Goal: Transaction & Acquisition: Purchase product/service

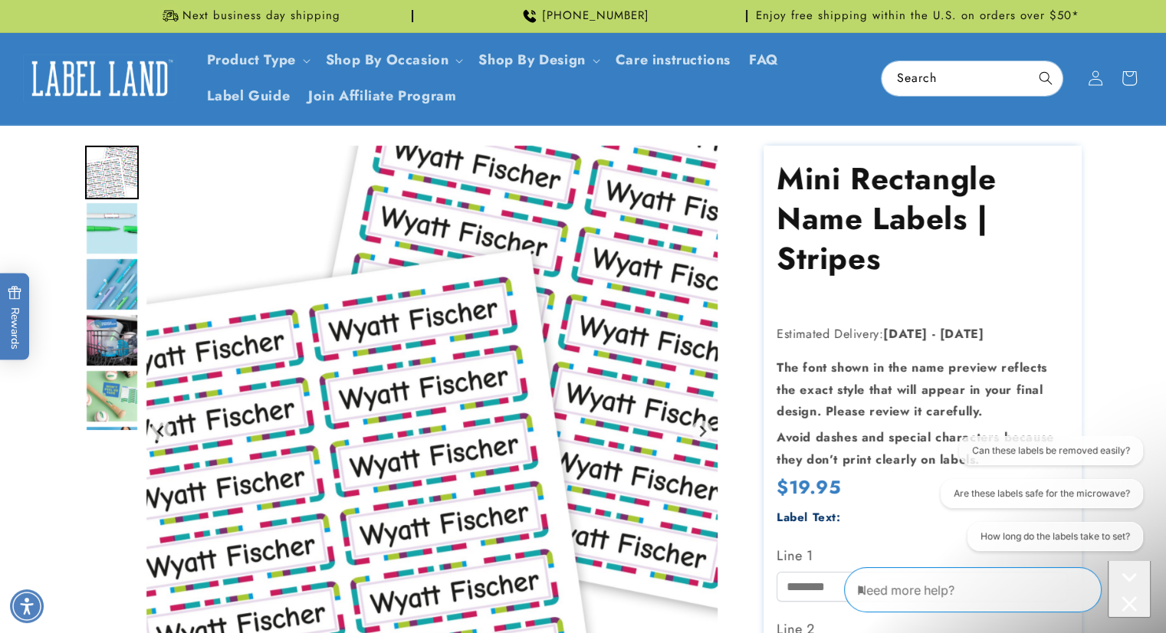
click at [1134, 600] on div "Close conversation starters" at bounding box center [1129, 605] width 31 height 19
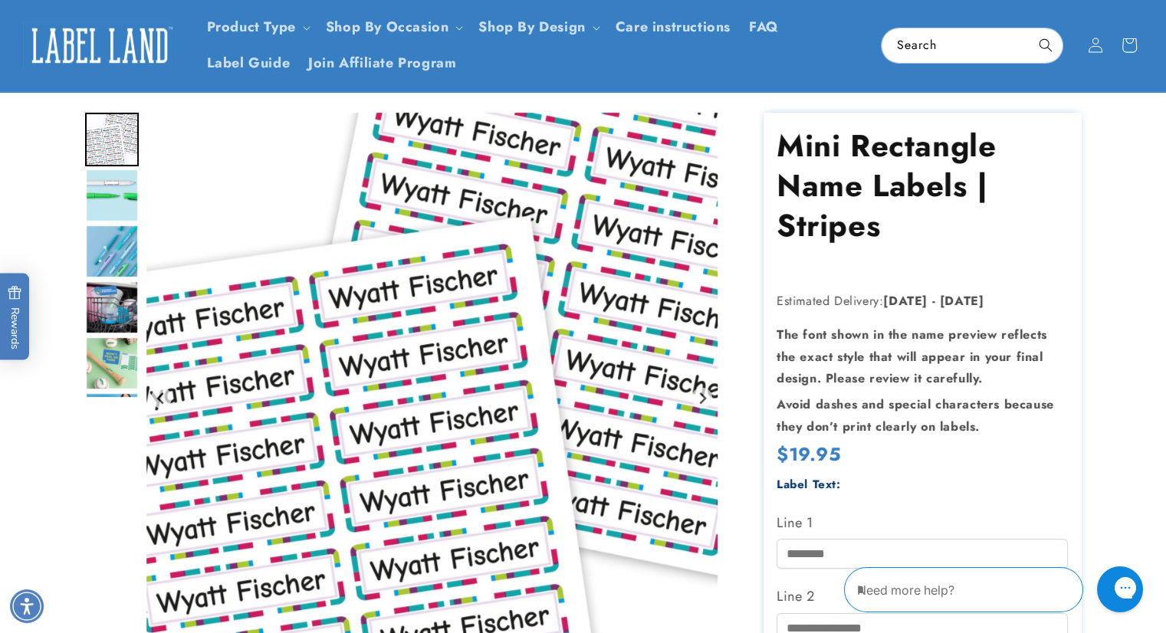
scroll to position [51, 0]
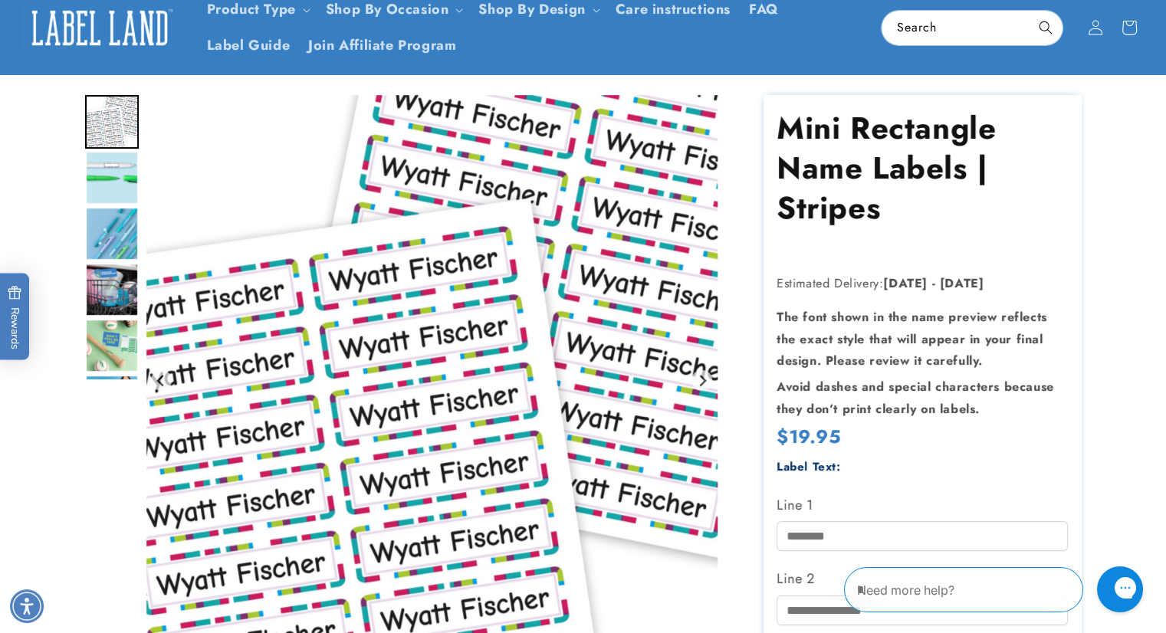
click at [110, 163] on img "Go to slide 2" at bounding box center [112, 178] width 54 height 54
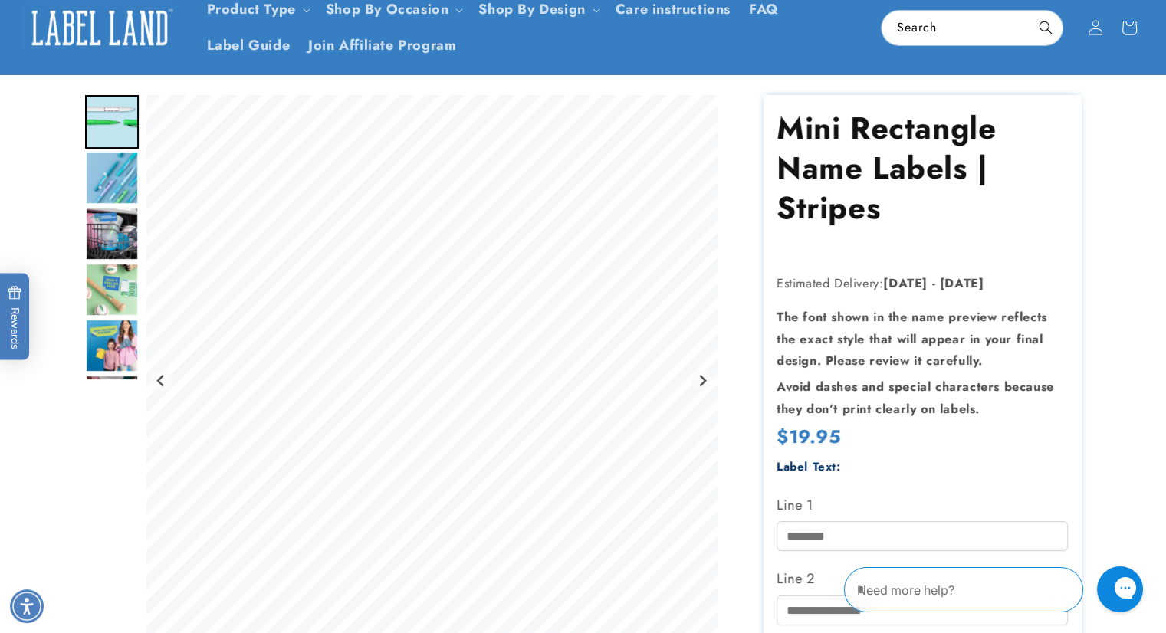
scroll to position [0, 0]
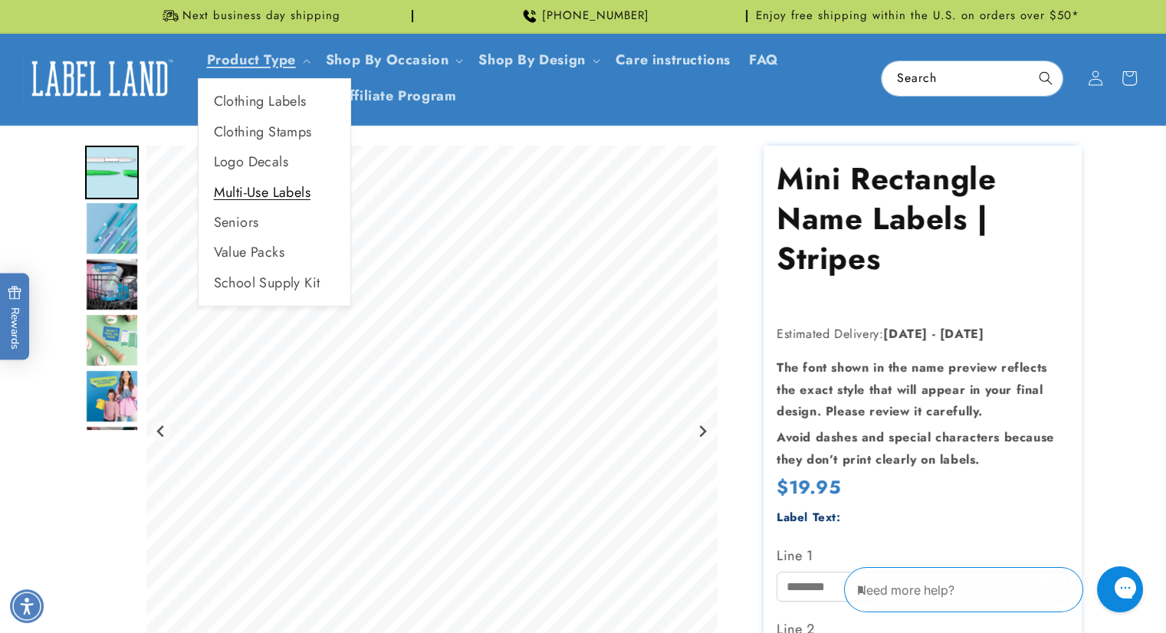
click at [279, 189] on link "Multi-Use Labels" at bounding box center [275, 193] width 152 height 30
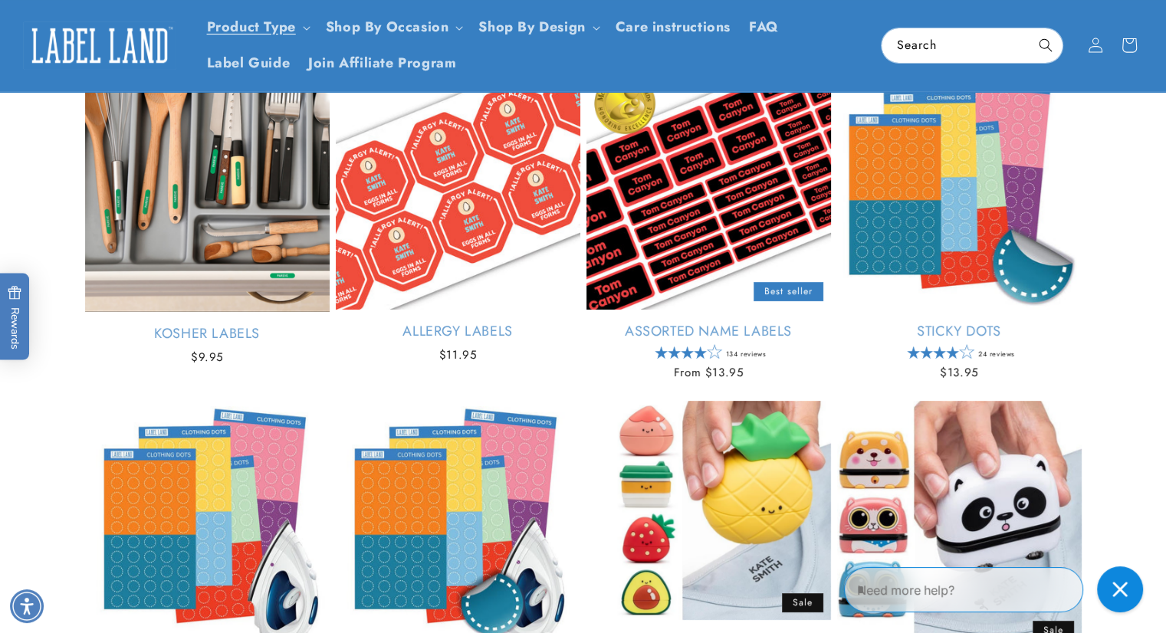
scroll to position [204, 0]
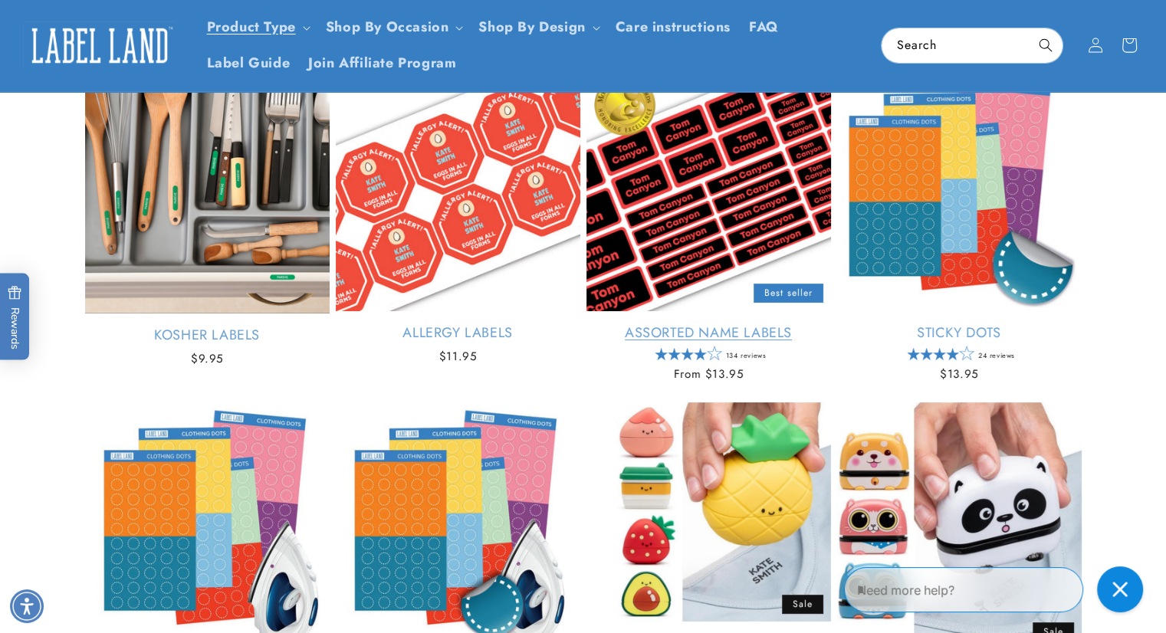
click at [755, 335] on link "Assorted Name Labels" at bounding box center [708, 333] width 245 height 18
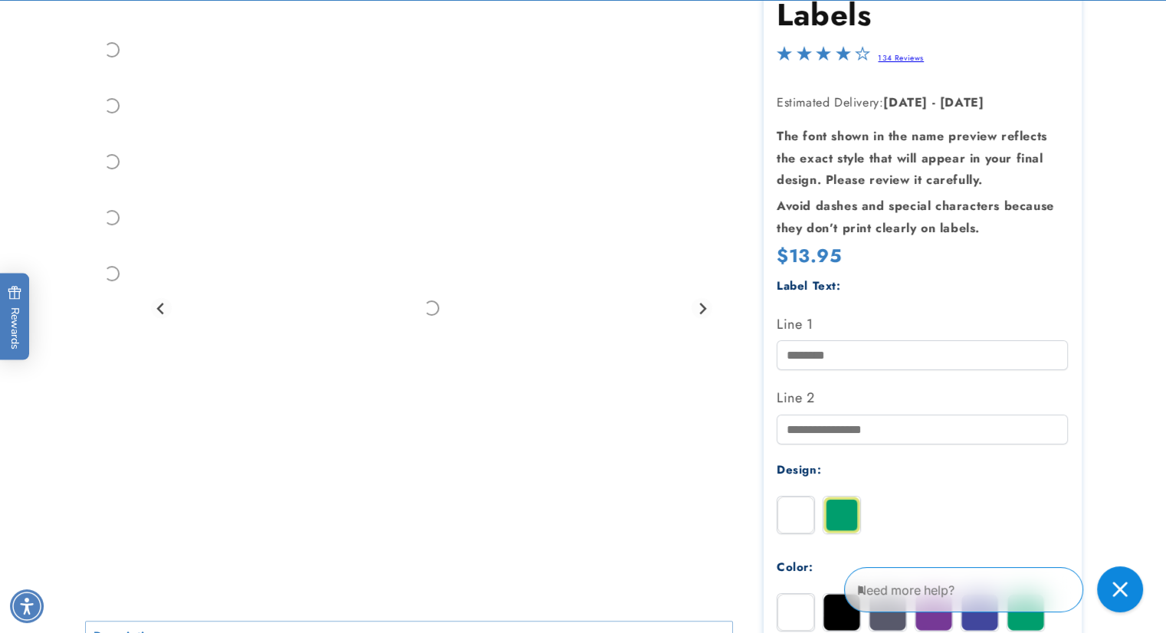
scroll to position [409, 0]
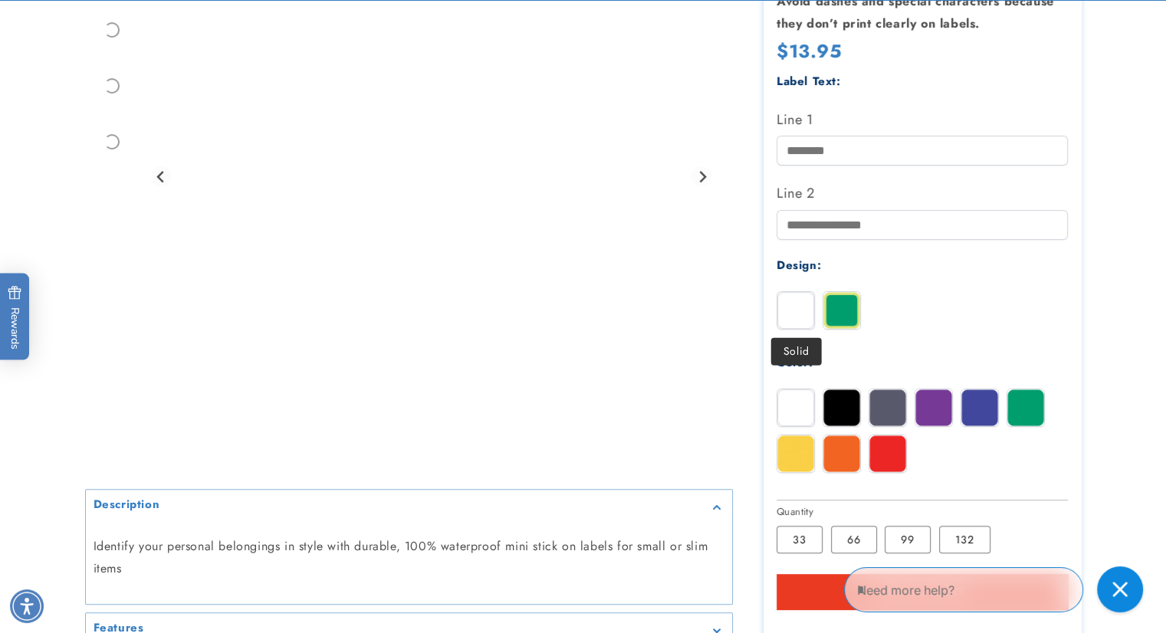
click at [794, 329] on div at bounding box center [796, 310] width 38 height 38
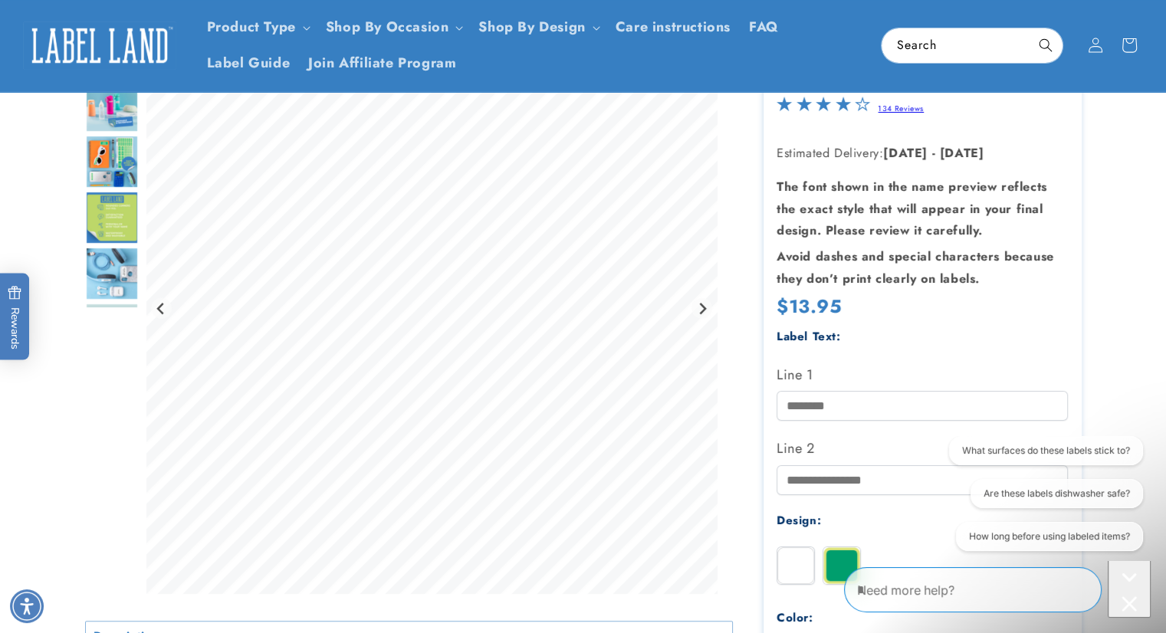
scroll to position [0, 0]
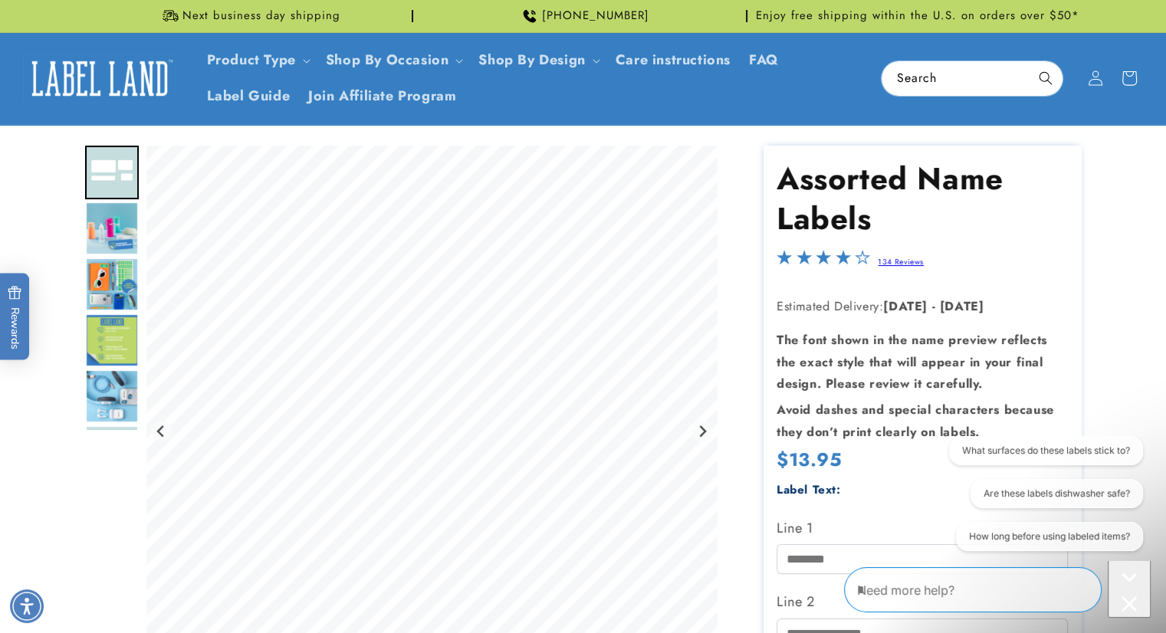
click at [112, 222] on img "Go to slide 3" at bounding box center [112, 229] width 54 height 54
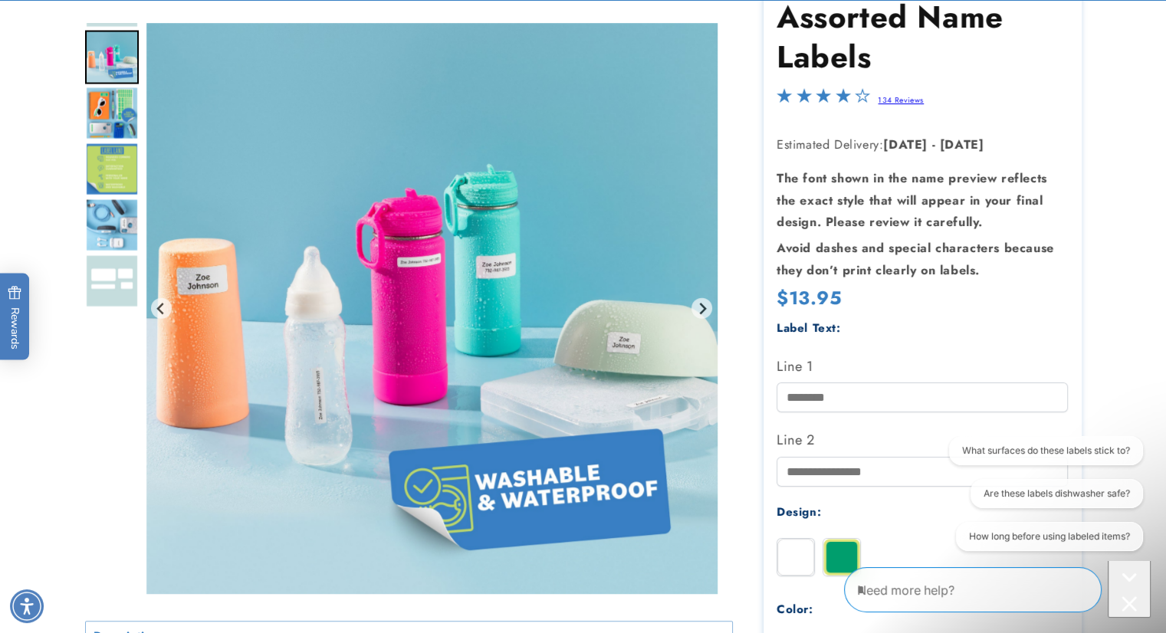
scroll to position [204, 0]
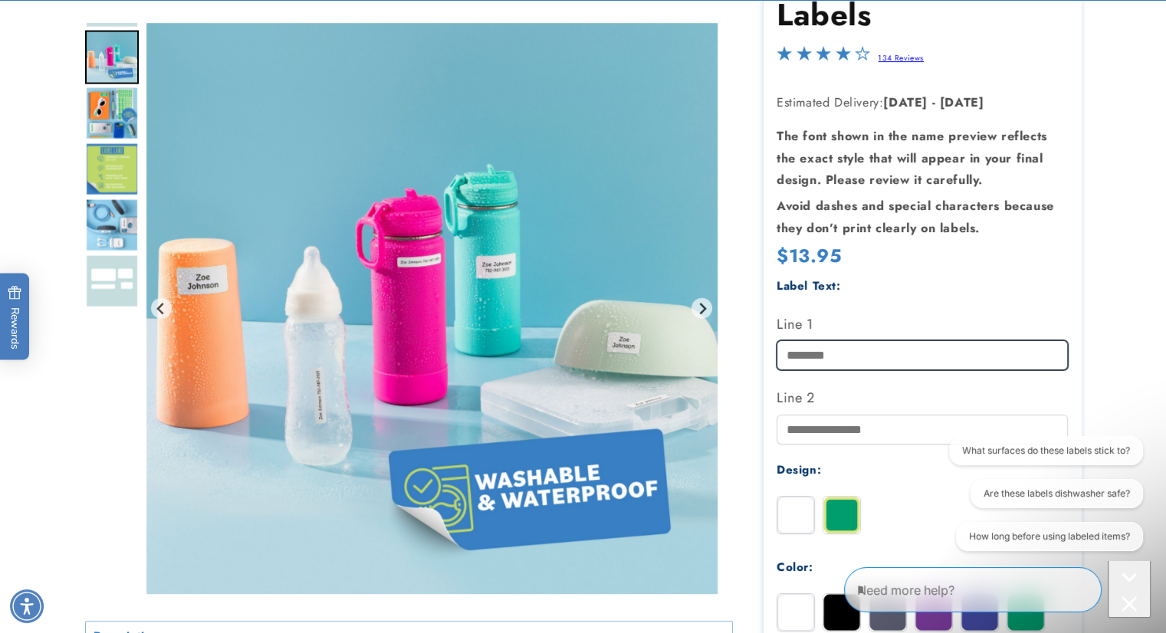
click at [876, 360] on input "Line 1" at bounding box center [922, 355] width 291 height 30
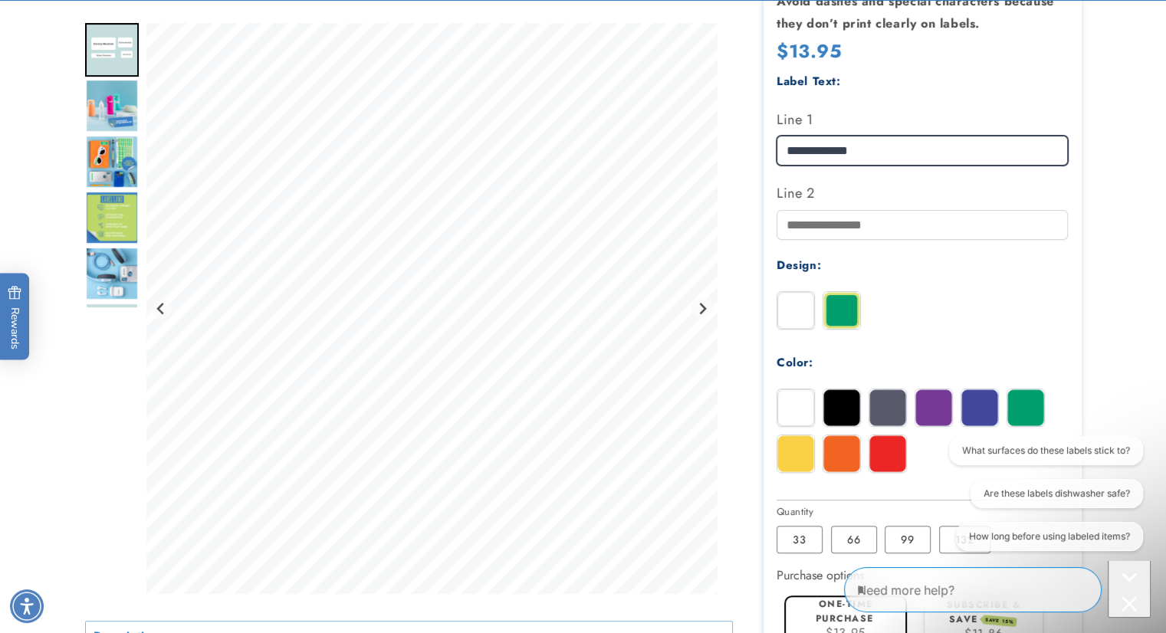
scroll to position [613, 0]
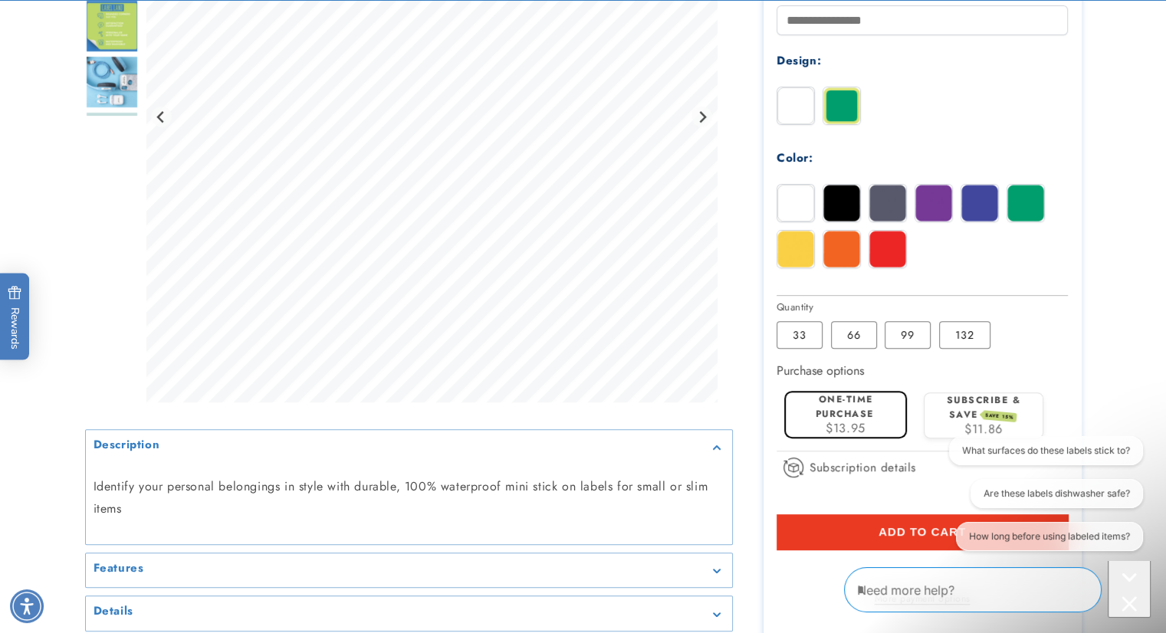
type input "**********"
click at [1125, 596] on icon "Close conversation starters" at bounding box center [1129, 603] width 15 height 15
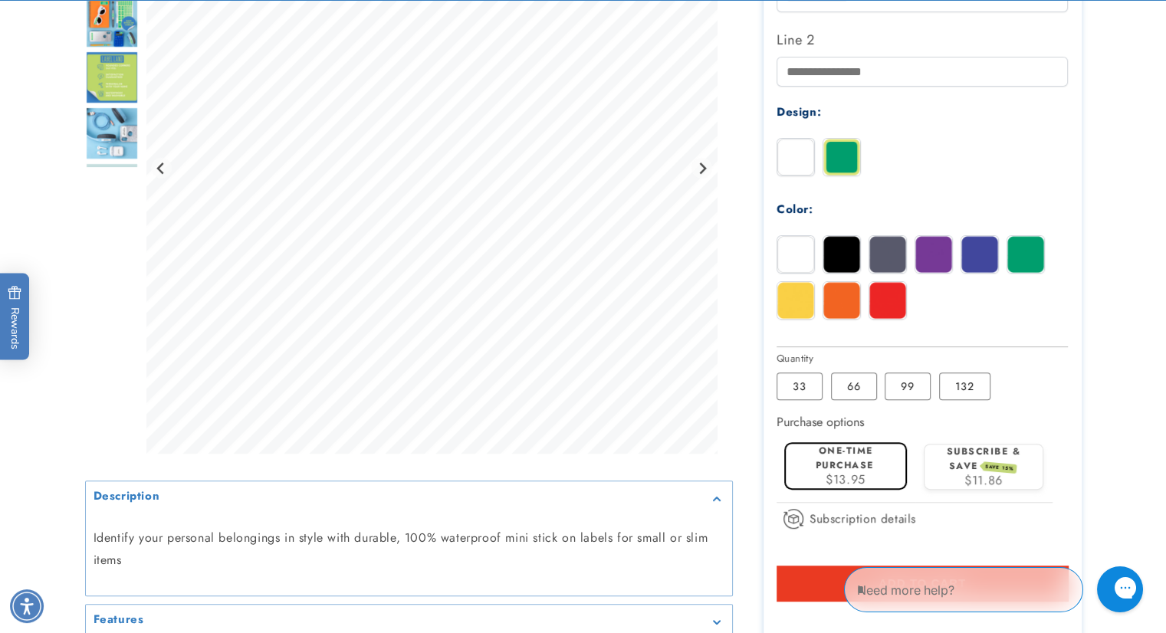
scroll to position [817, 0]
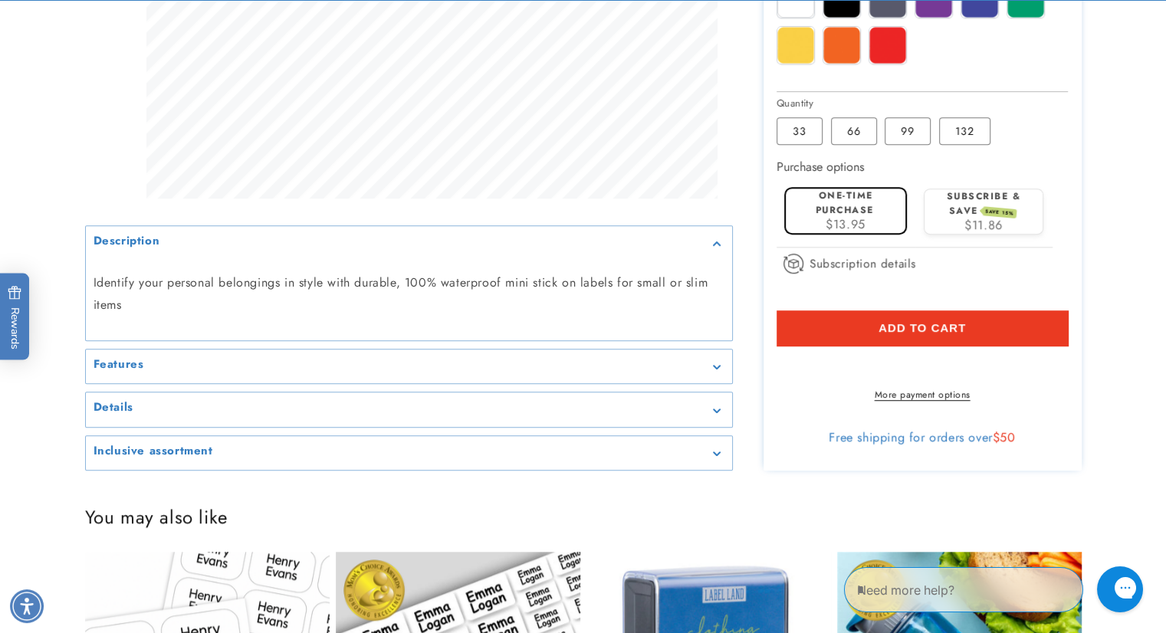
click at [356, 373] on div "Features" at bounding box center [409, 366] width 631 height 11
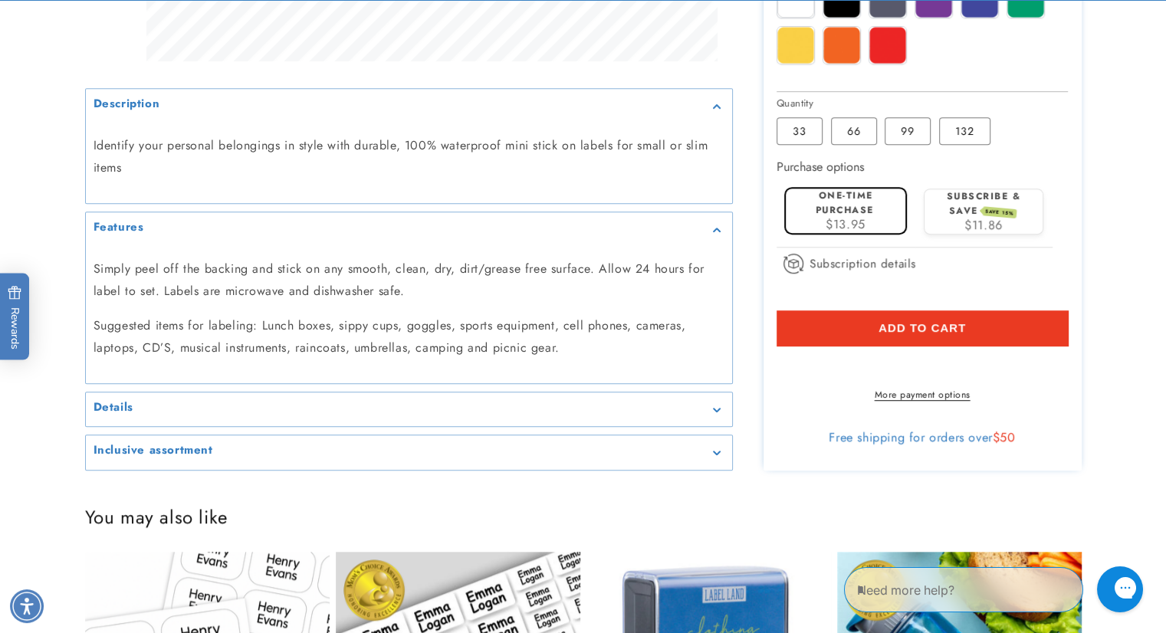
click at [399, 415] on div "Details" at bounding box center [409, 409] width 631 height 11
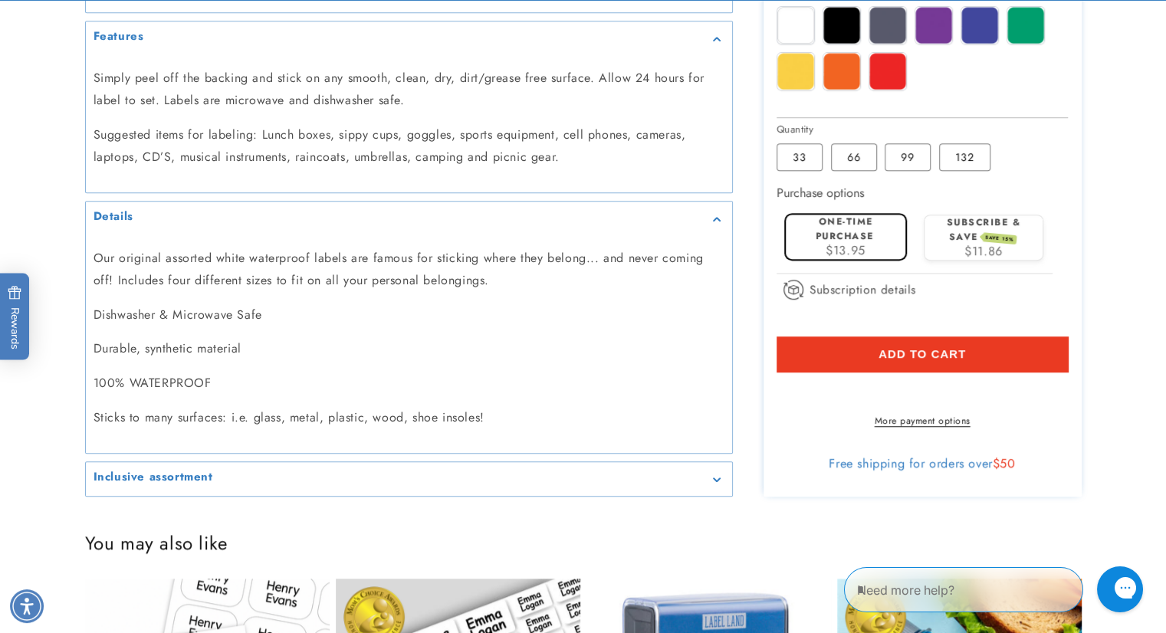
scroll to position [920, 0]
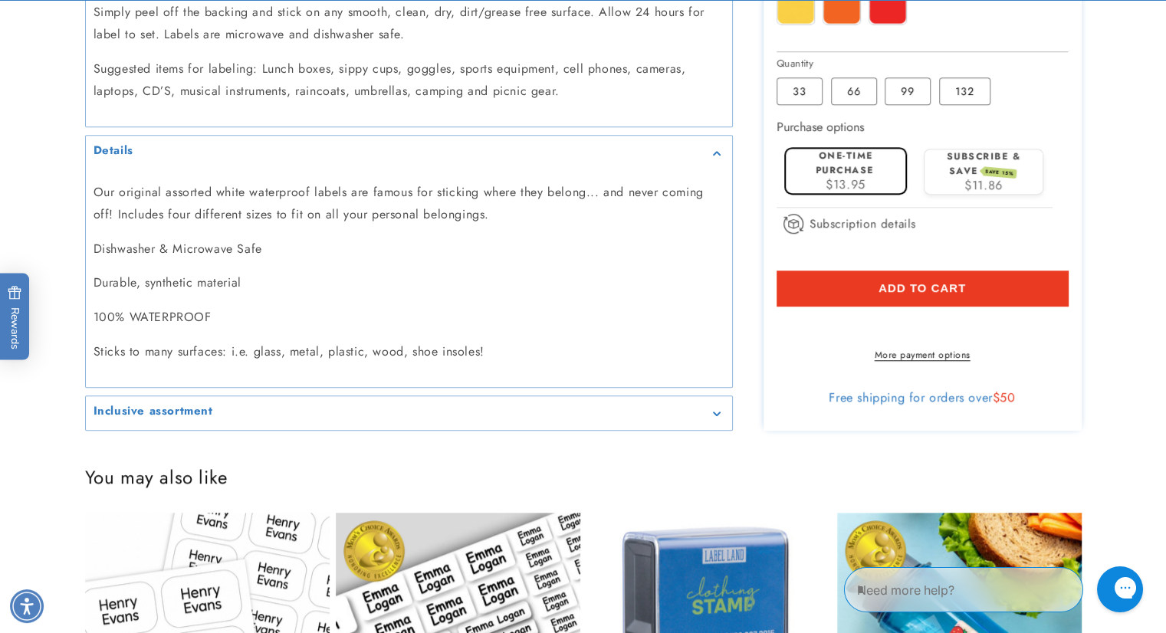
click at [403, 421] on summary "Inclusive assortment" at bounding box center [409, 413] width 646 height 34
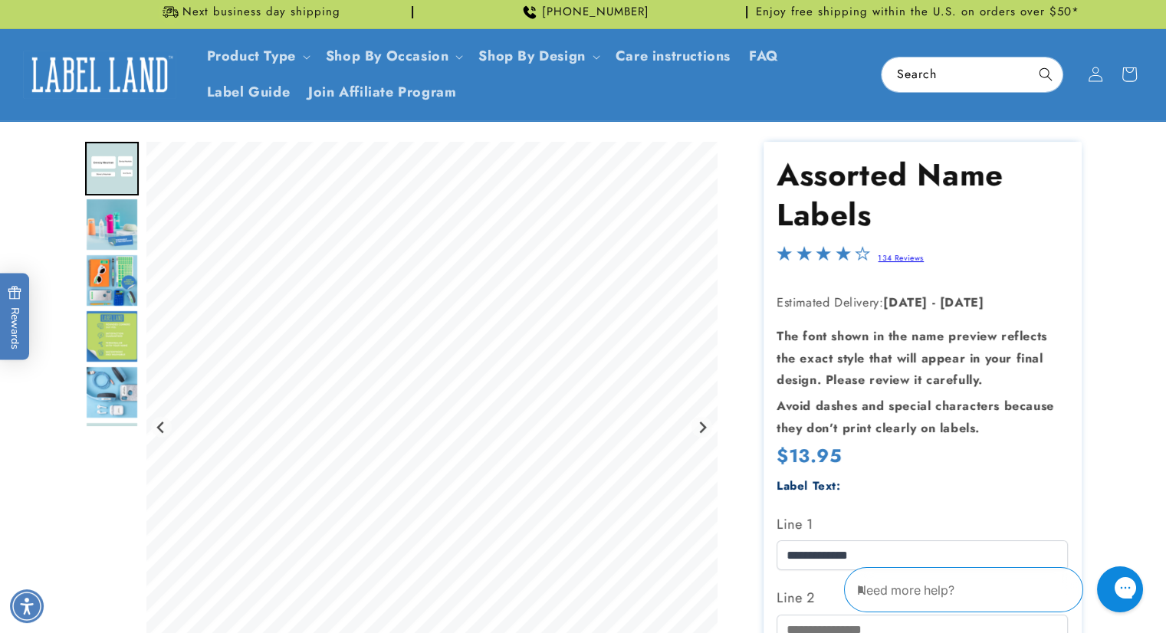
scroll to position [0, 0]
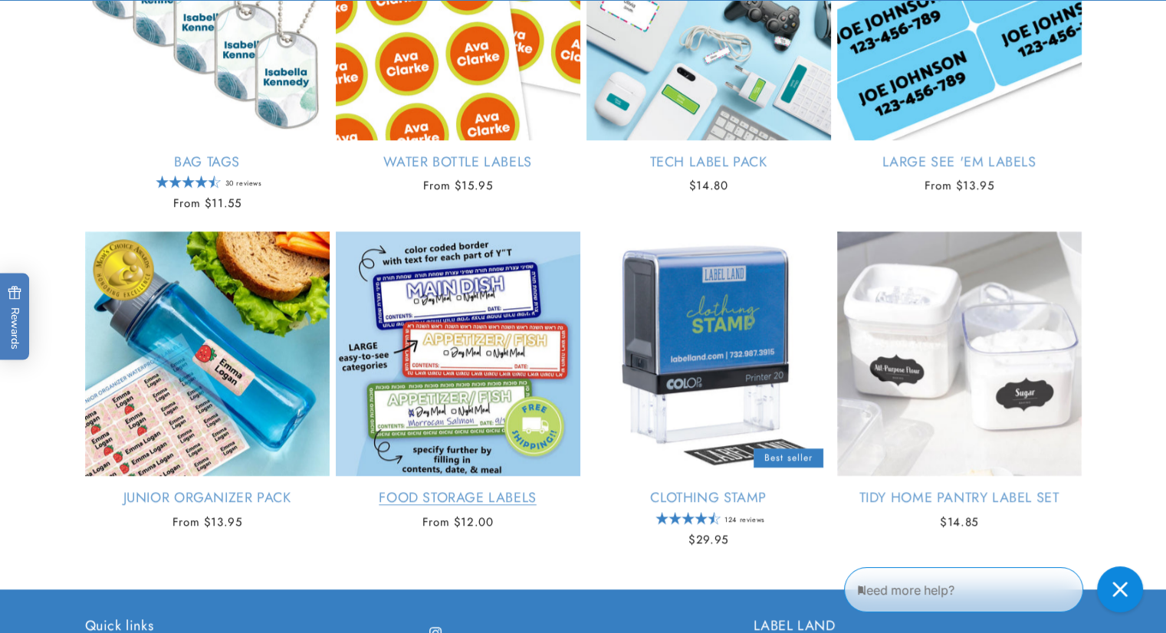
scroll to position [1384, 0]
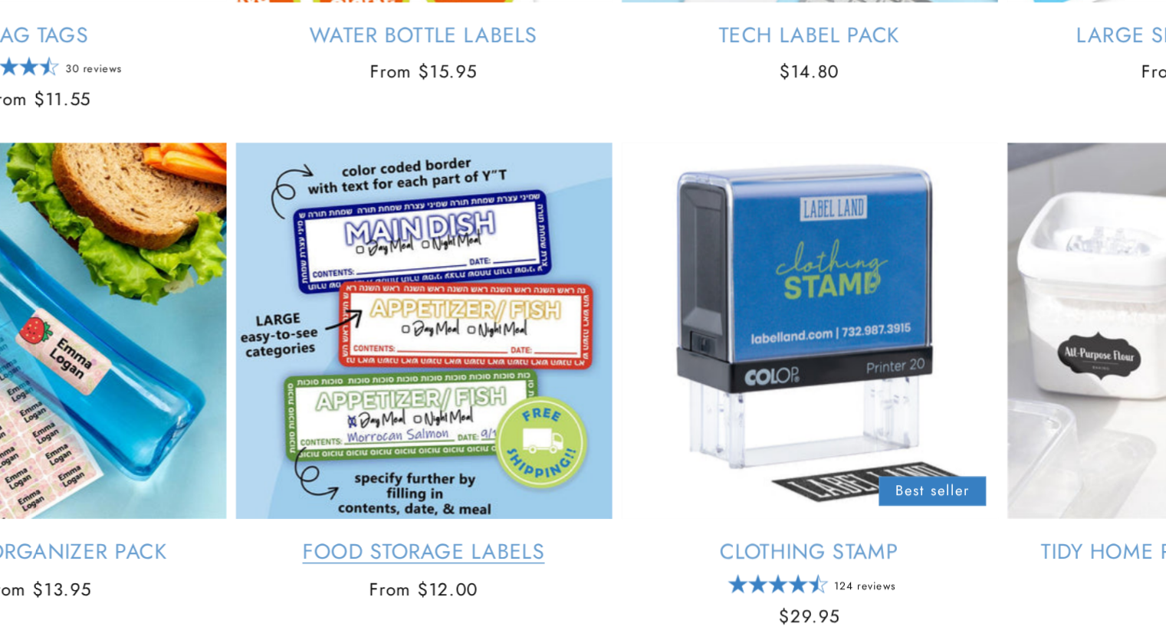
click at [495, 491] on link "Food Storage Labels" at bounding box center [458, 500] width 245 height 18
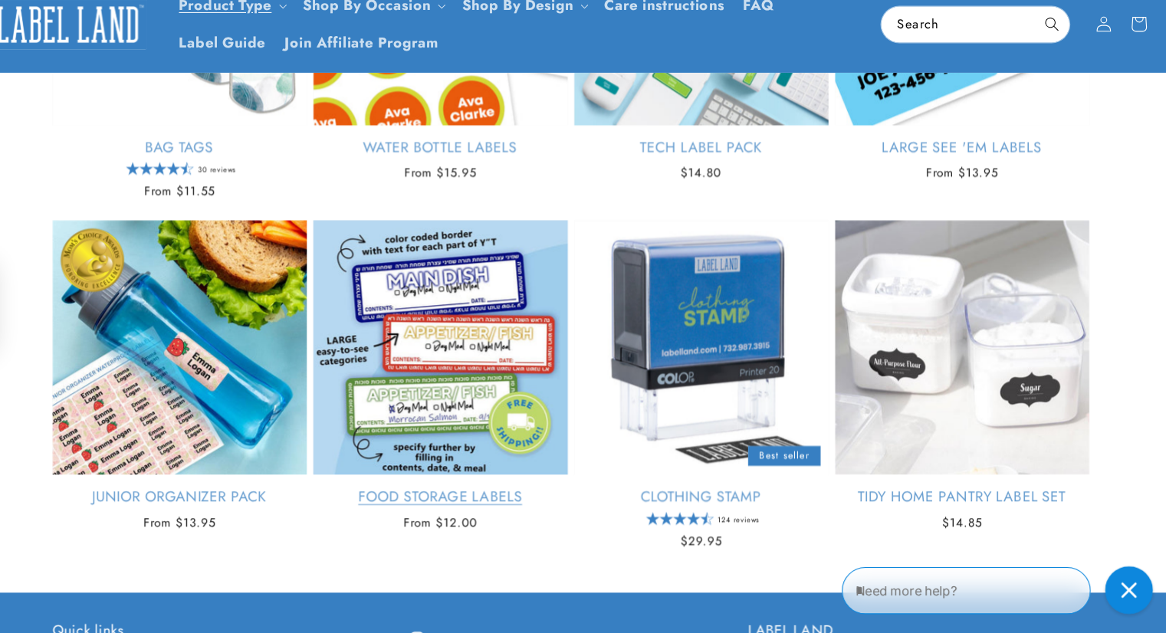
scroll to position [1380, 0]
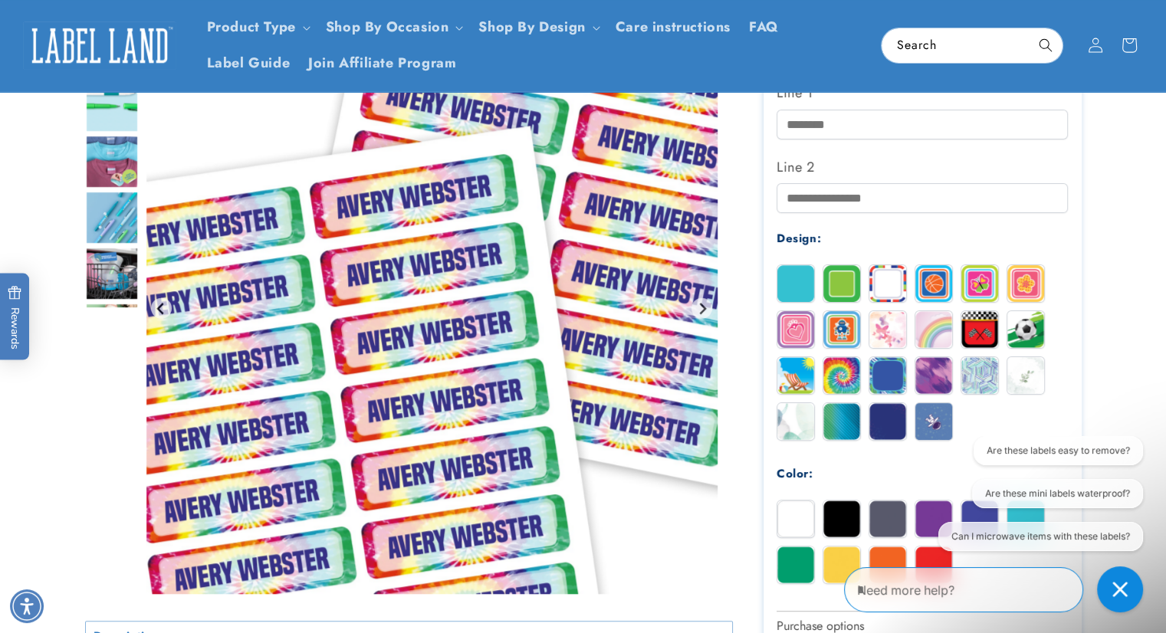
scroll to position [460, 0]
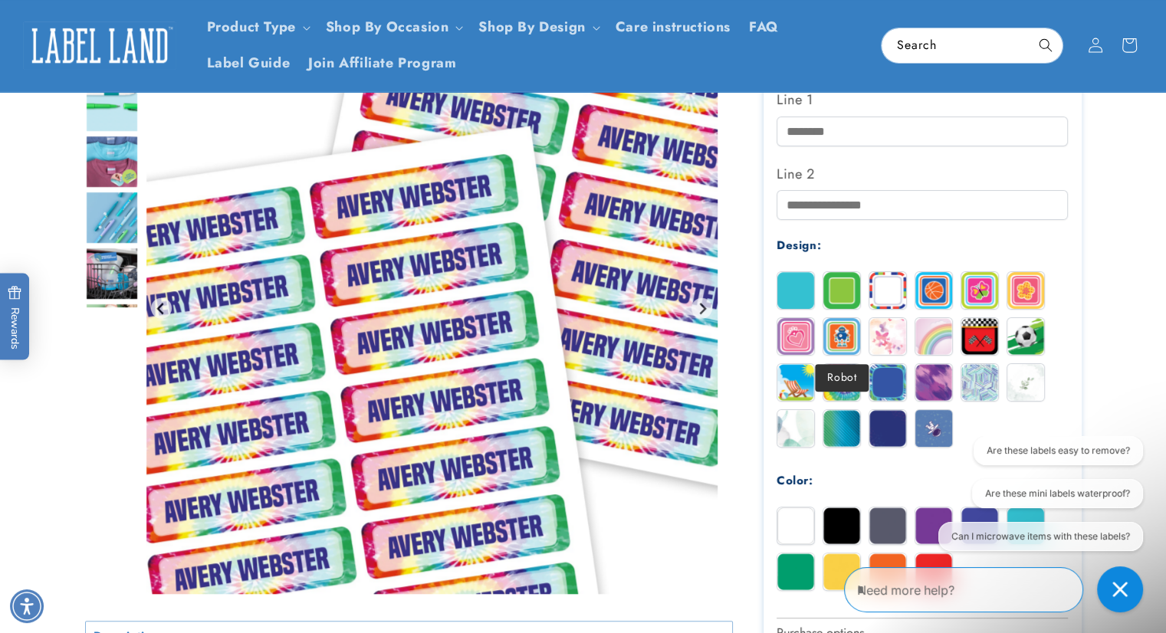
click at [840, 337] on img at bounding box center [841, 336] width 37 height 37
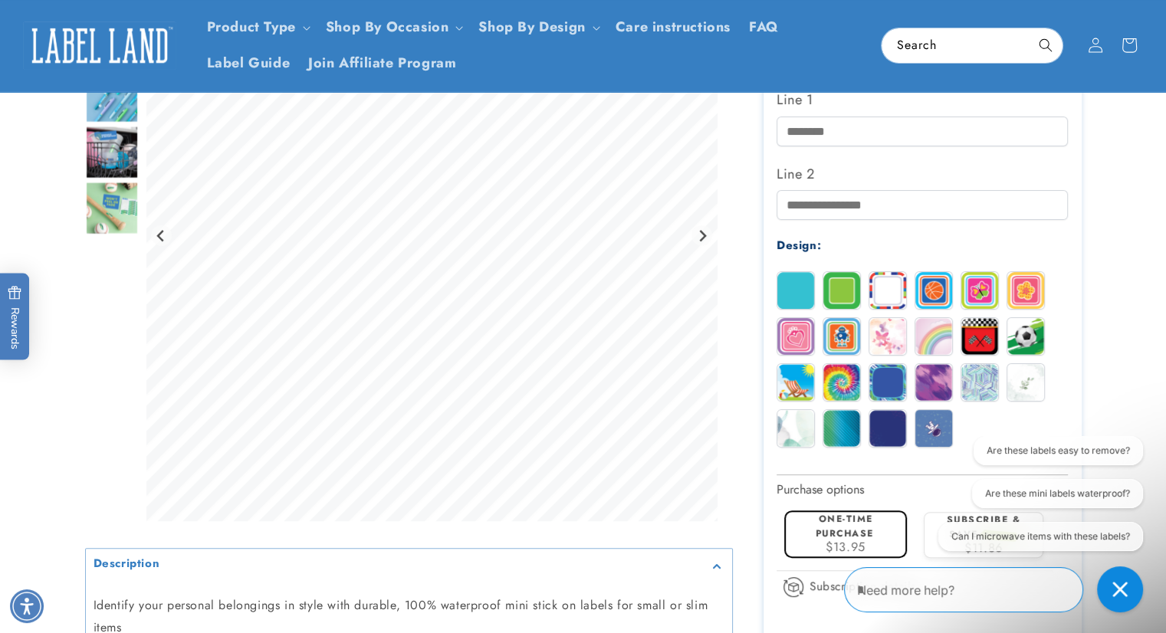
scroll to position [153, 0]
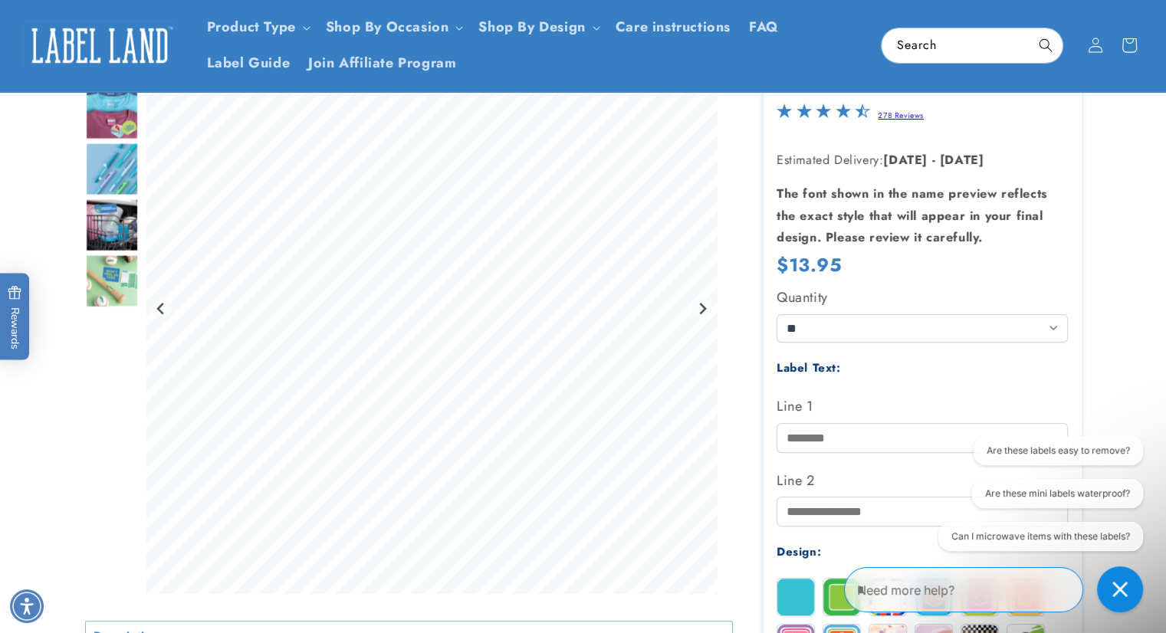
click at [106, 105] on img "Go to slide 3" at bounding box center [112, 114] width 54 height 54
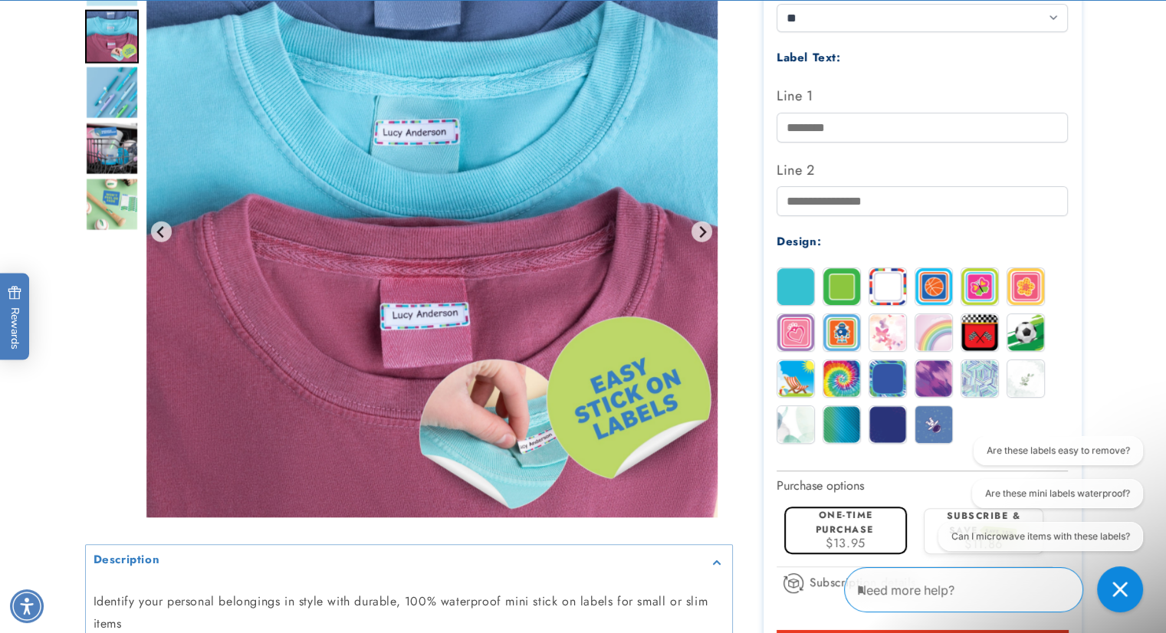
scroll to position [511, 0]
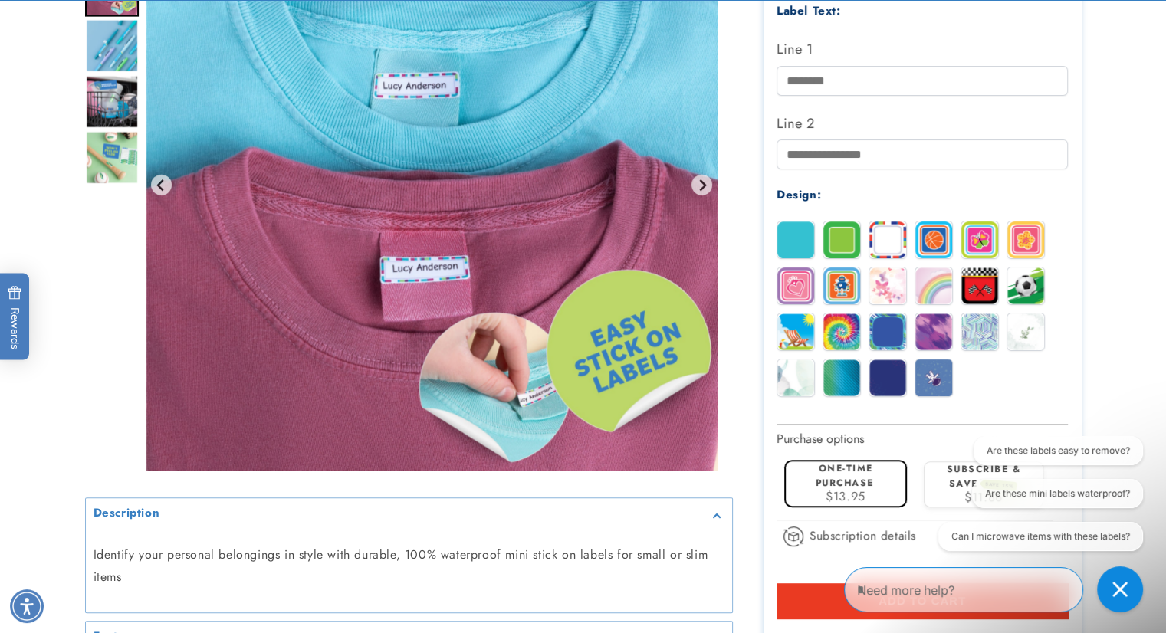
click at [780, 381] on img at bounding box center [795, 378] width 37 height 37
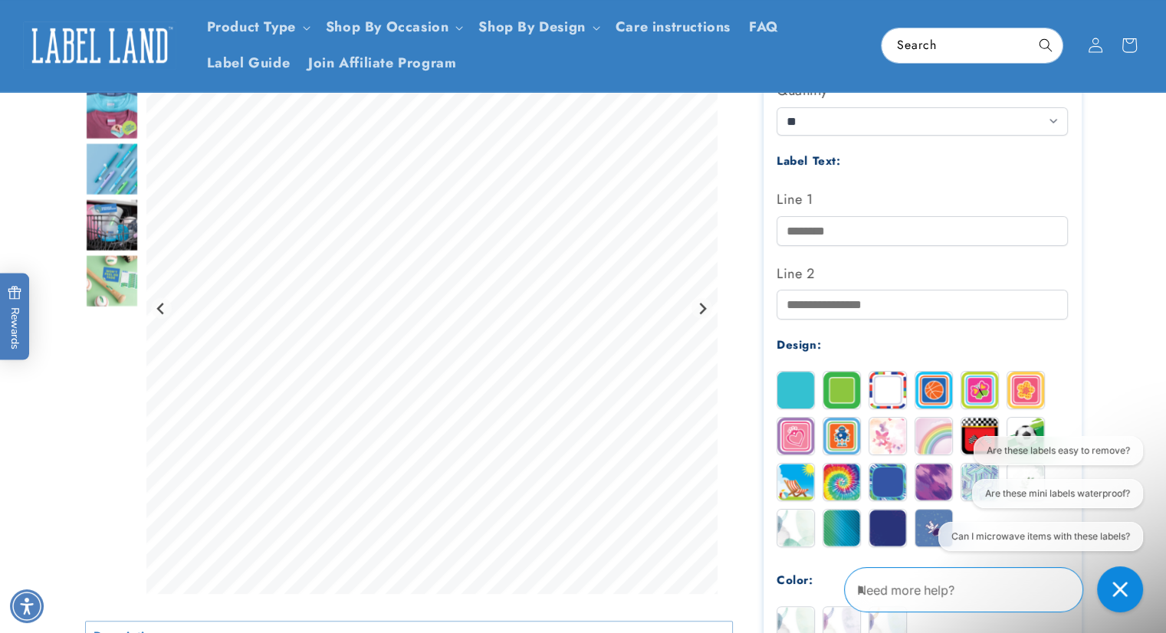
scroll to position [153, 0]
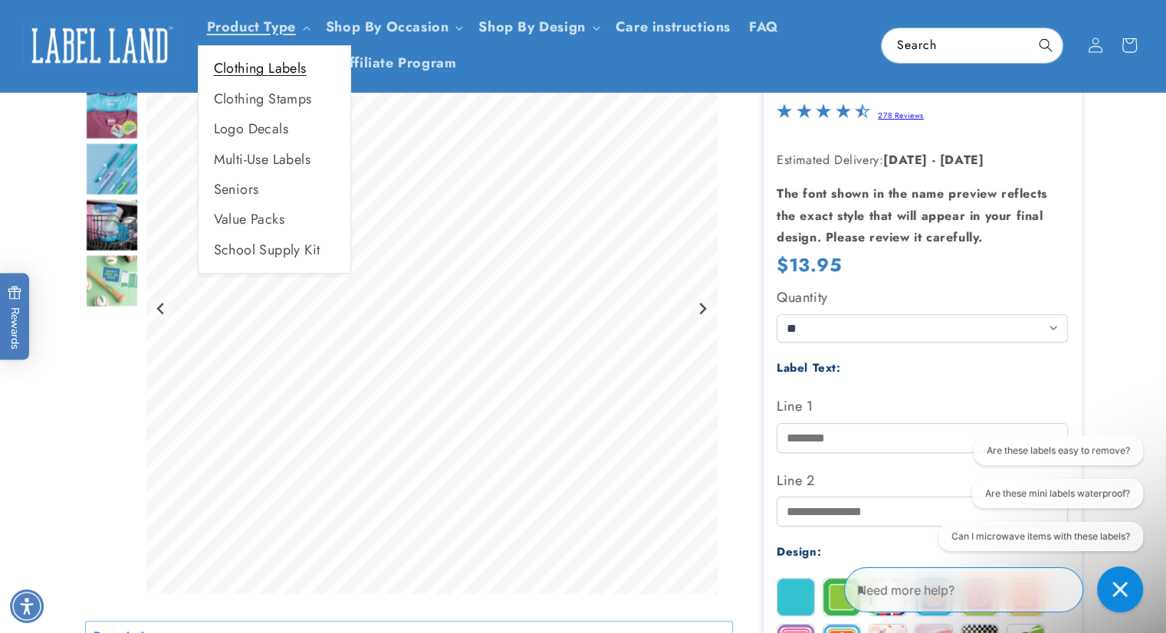
click at [266, 65] on link "Clothing Labels" at bounding box center [275, 69] width 152 height 30
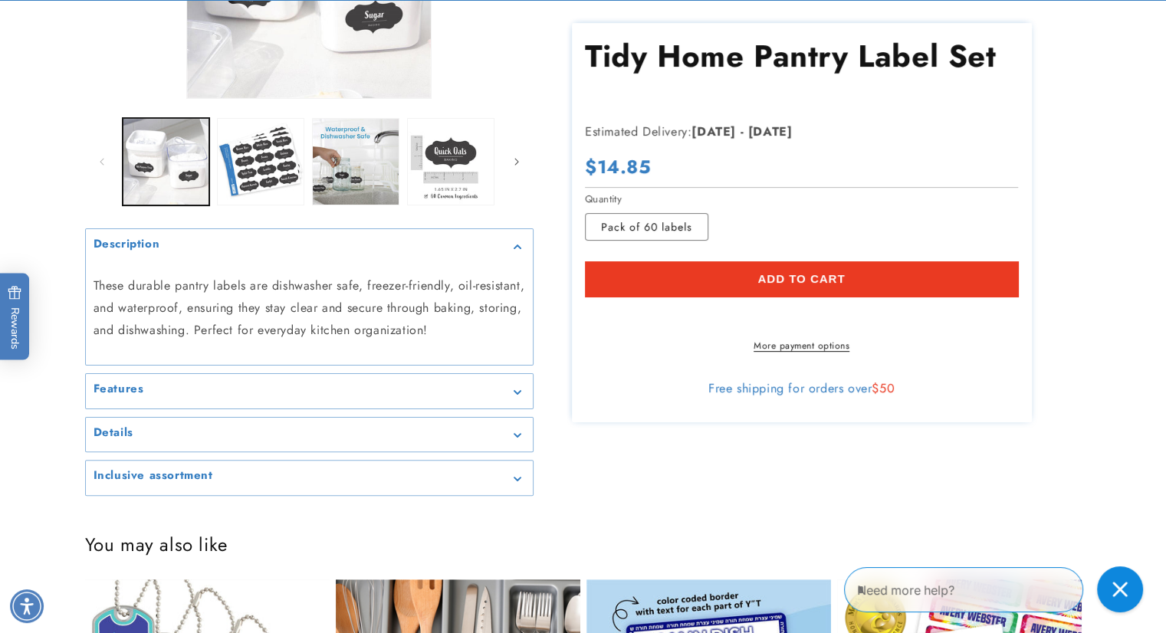
click at [429, 386] on div "Features" at bounding box center [310, 391] width 432 height 11
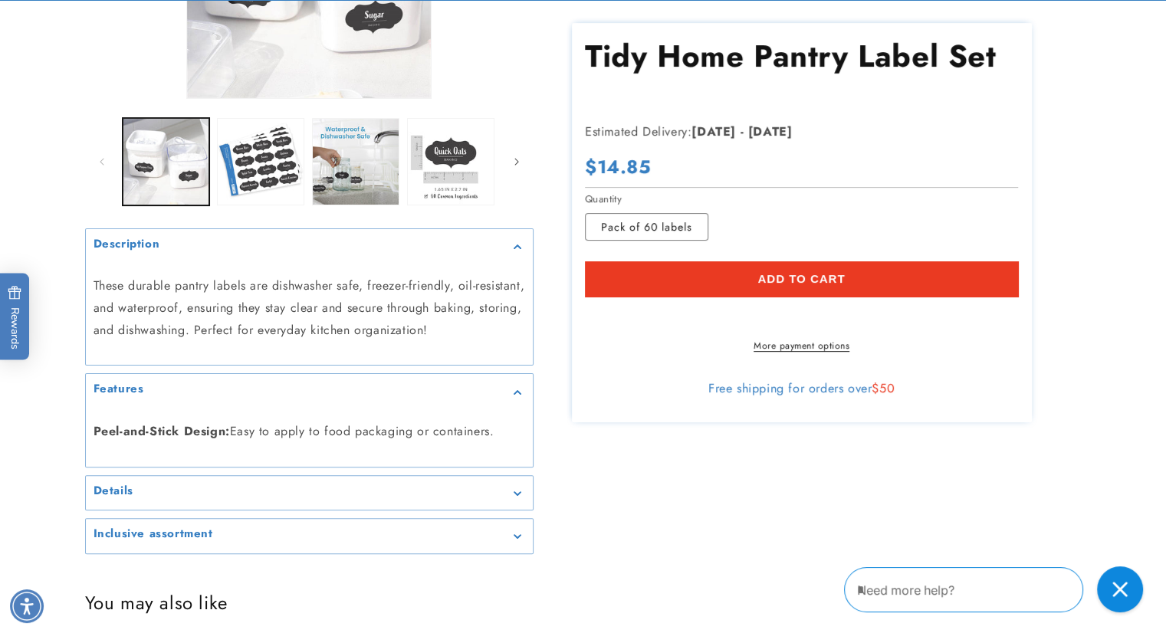
click at [410, 501] on summary "Details" at bounding box center [309, 493] width 447 height 34
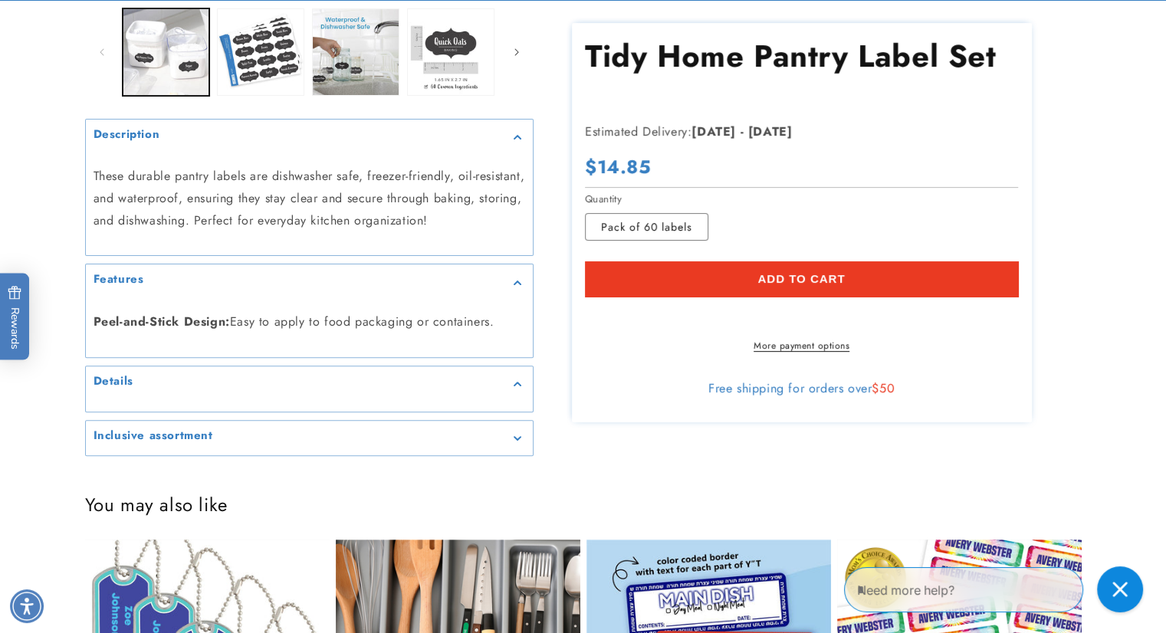
scroll to position [460, 0]
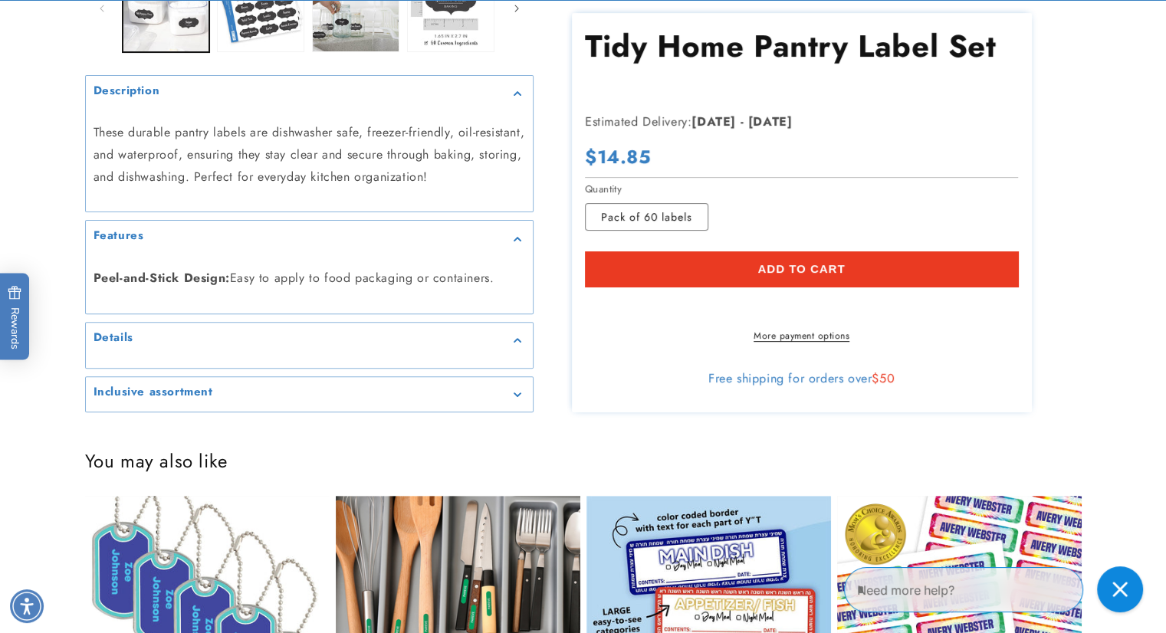
click at [500, 353] on summary "Details" at bounding box center [309, 340] width 447 height 34
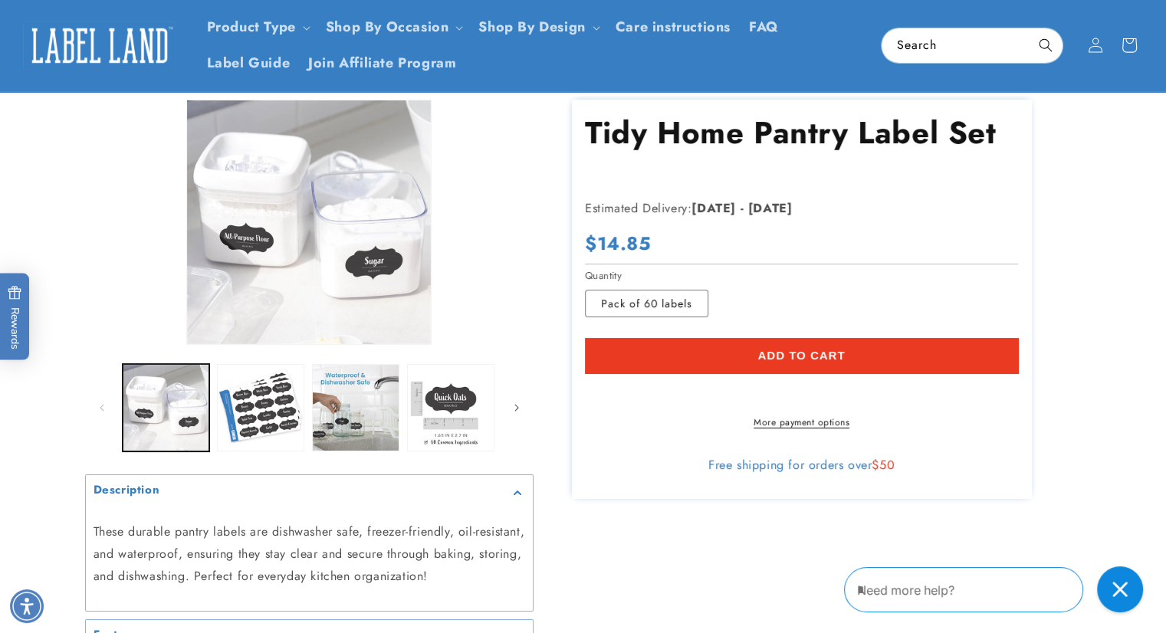
scroll to position [0, 0]
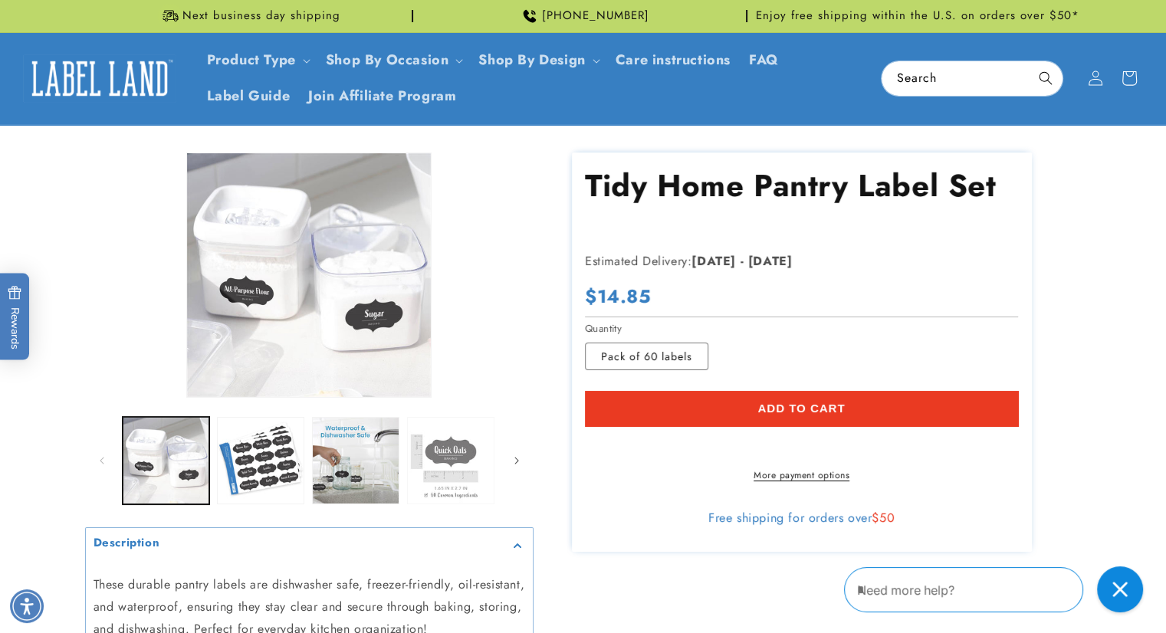
click at [435, 464] on button "Load image 4 in gallery view" at bounding box center [450, 460] width 87 height 87
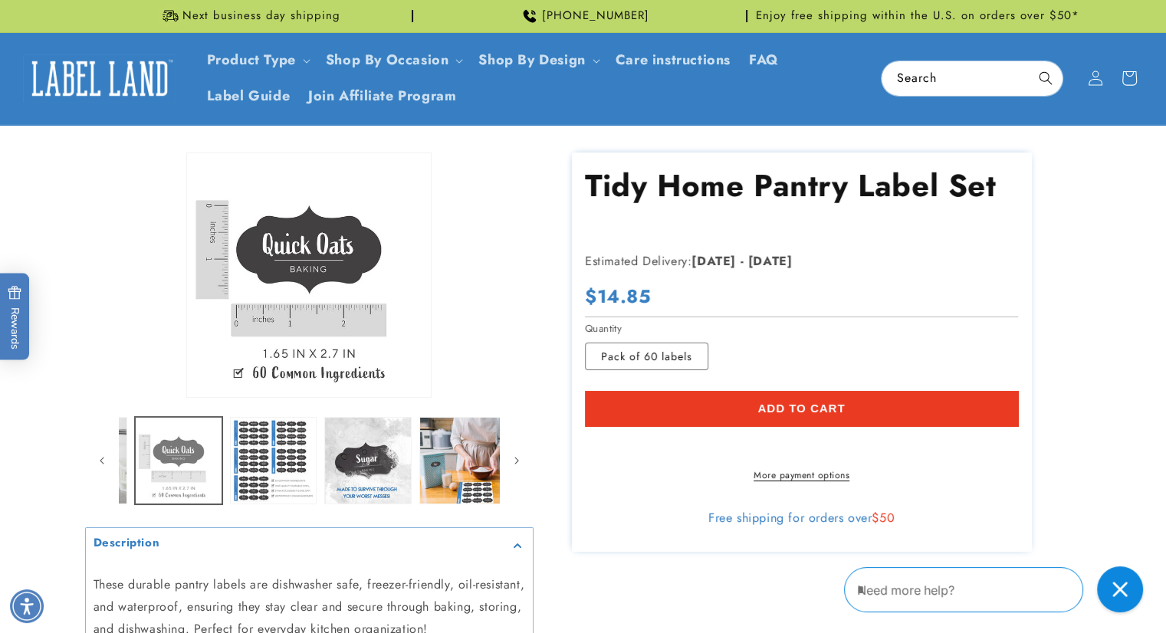
scroll to position [0, 283]
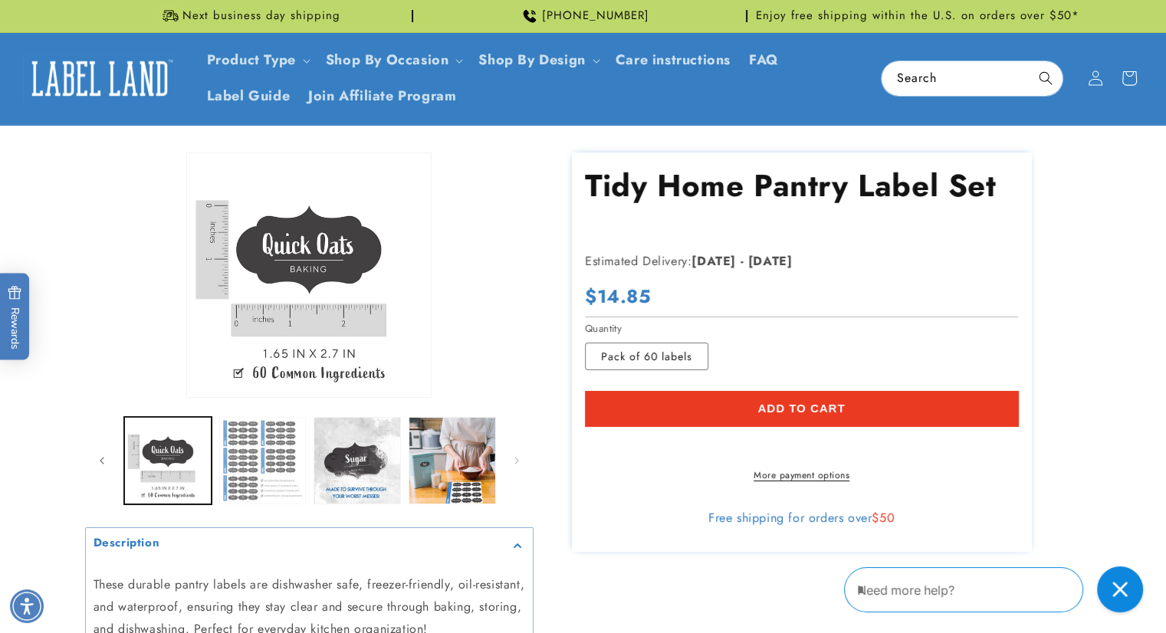
click at [255, 467] on button "Load image 5 in gallery view" at bounding box center [262, 460] width 87 height 87
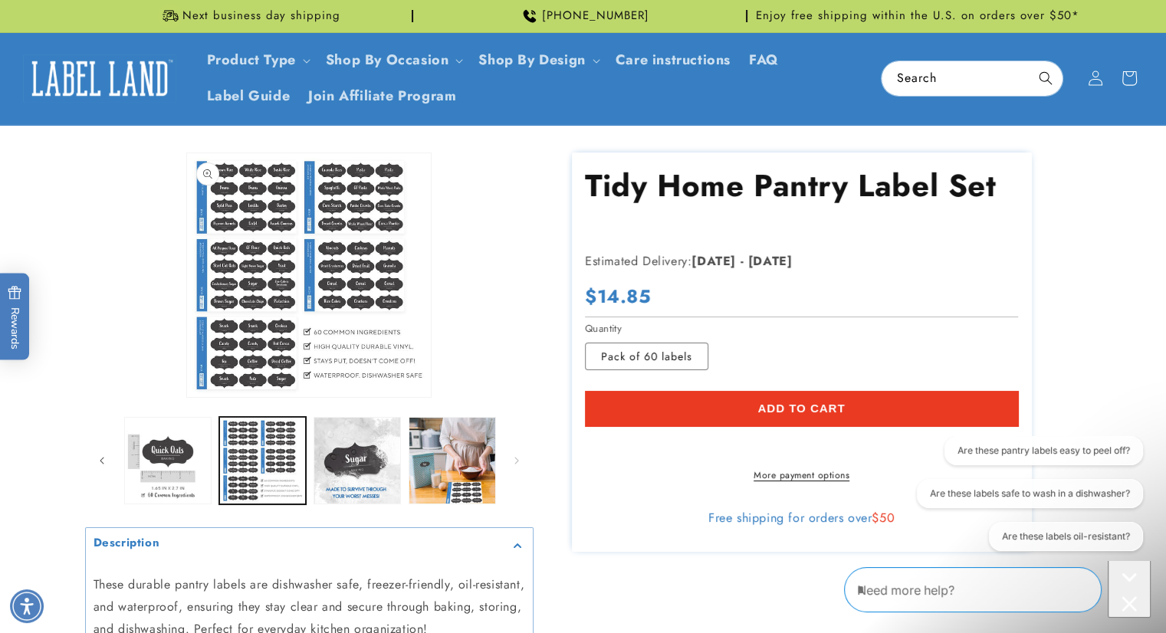
scroll to position [0, 0]
click at [187, 397] on button "Open media 5 in modal" at bounding box center [187, 397] width 0 height 0
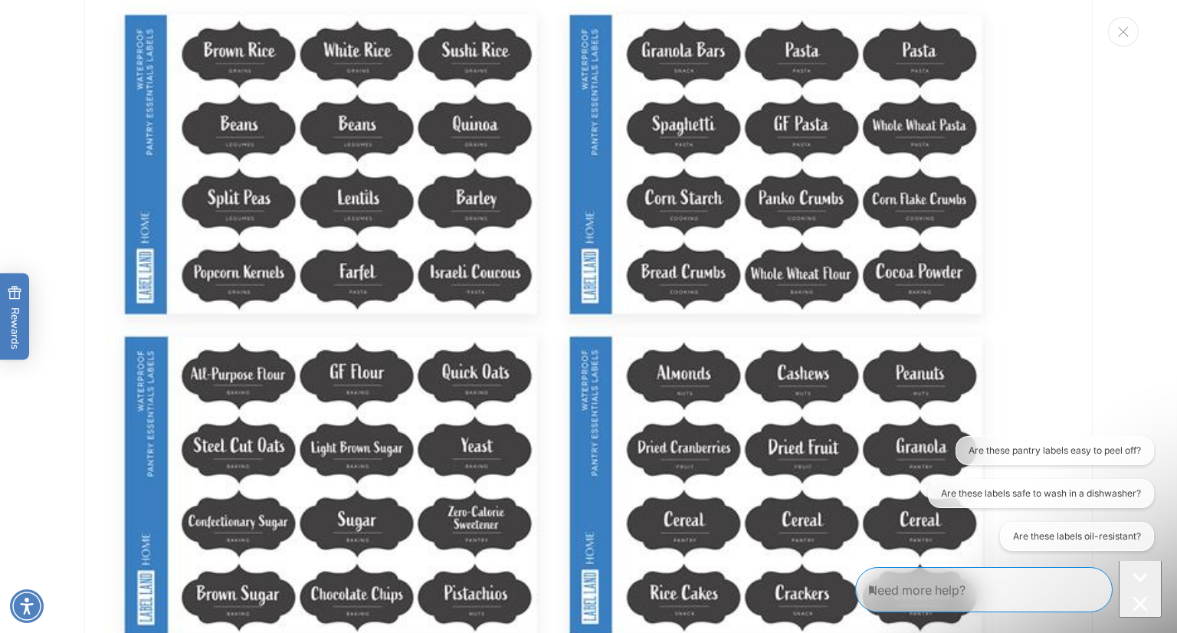
scroll to position [4203, 0]
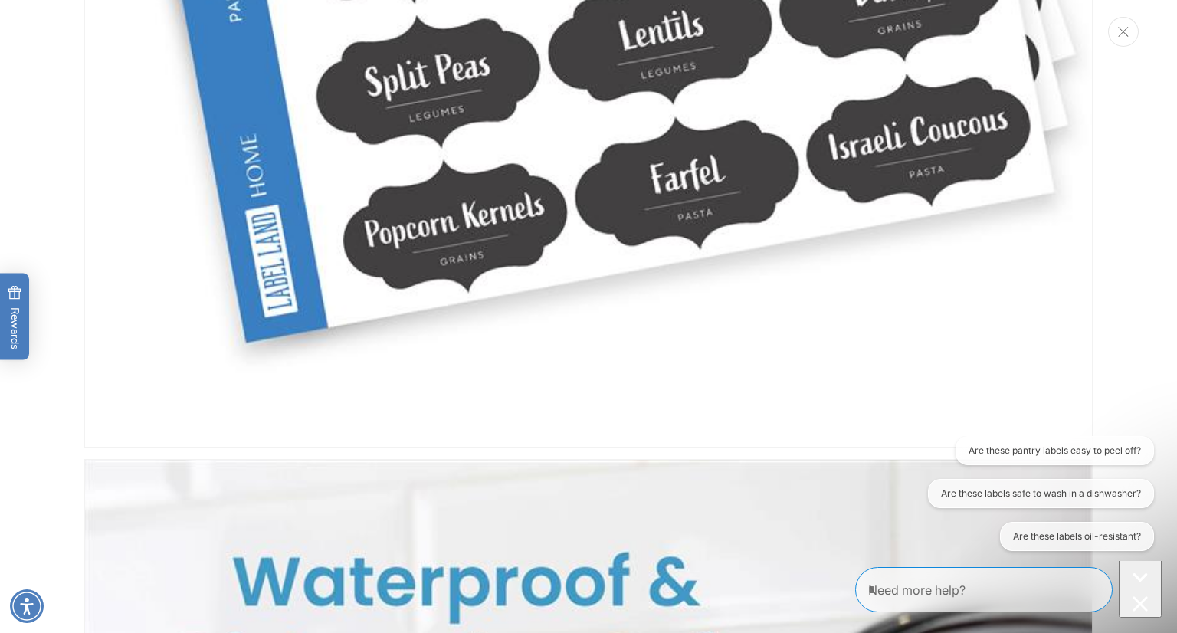
click at [1129, 41] on button "Close" at bounding box center [1123, 32] width 31 height 30
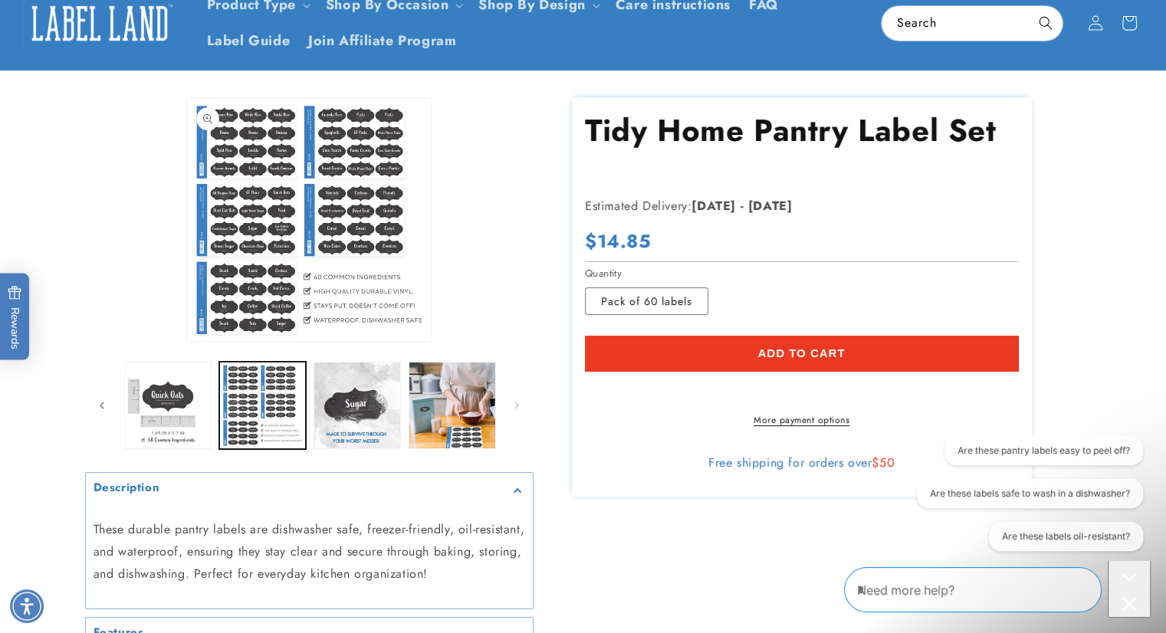
scroll to position [0, 0]
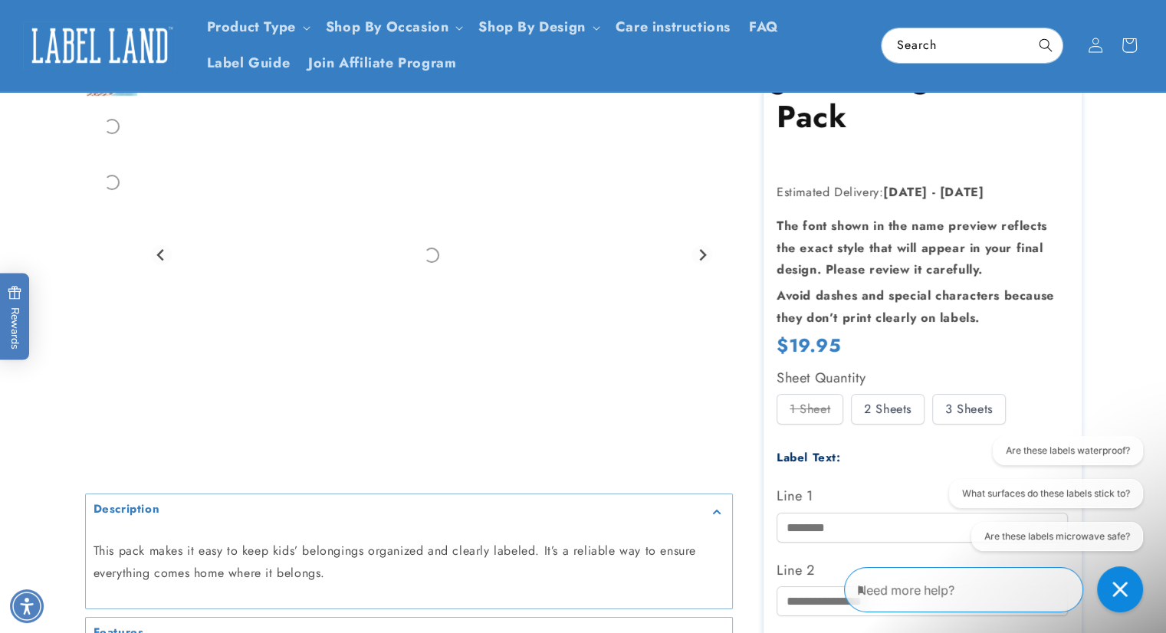
click at [1115, 176] on div "Description" at bounding box center [583, 628] width 1073 height 1169
click at [1115, 180] on div "Description" at bounding box center [583, 628] width 1073 height 1169
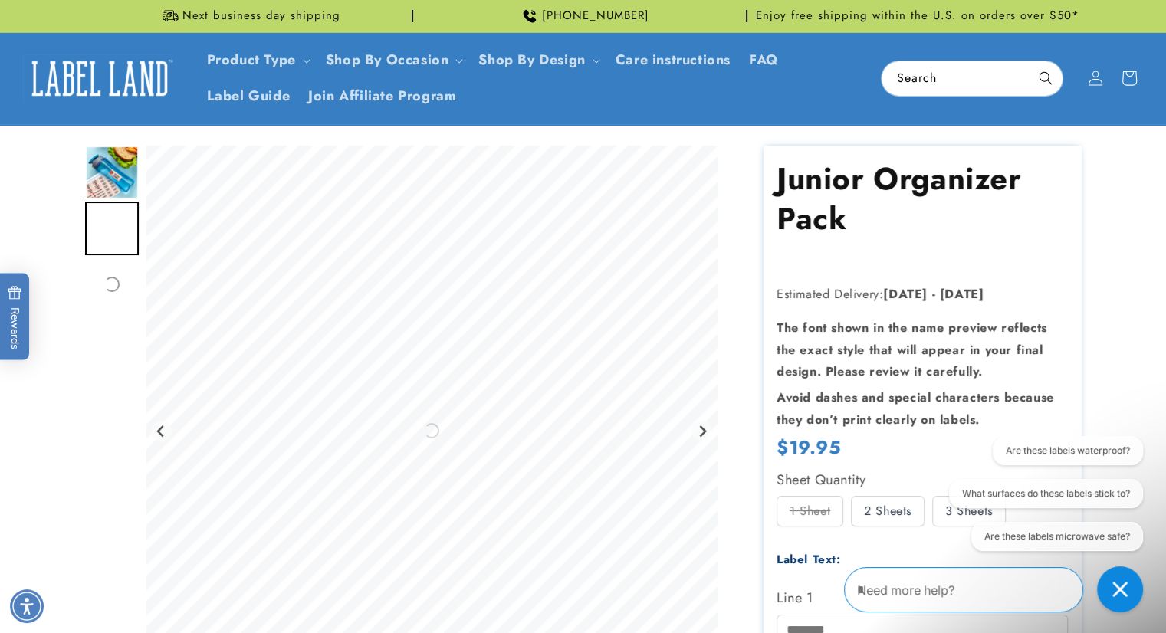
click at [120, 176] on img "Go to slide 1" at bounding box center [112, 173] width 54 height 54
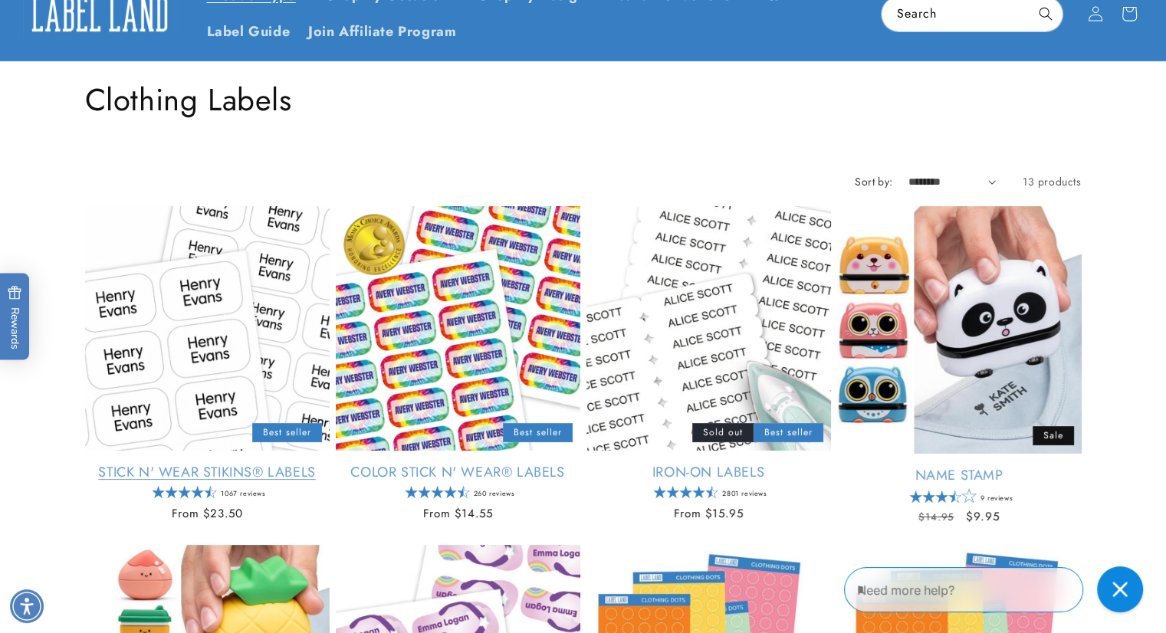
scroll to position [204, 0]
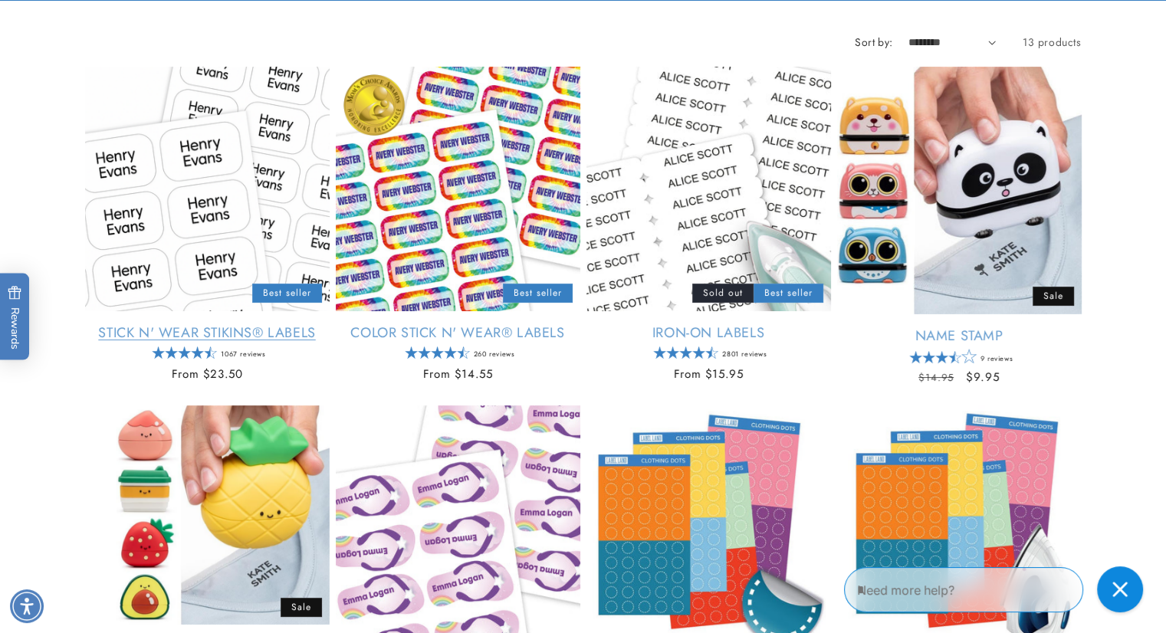
click at [228, 339] on link "Stick N' Wear Stikins® Labels" at bounding box center [207, 333] width 245 height 18
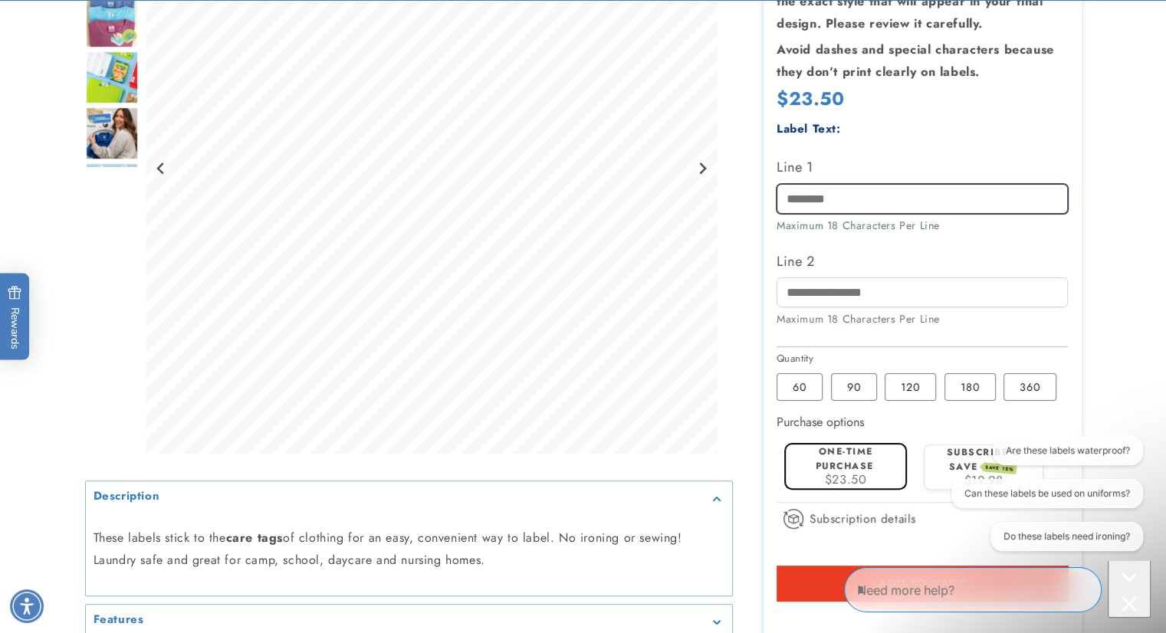
click at [836, 197] on input "Line 1" at bounding box center [922, 199] width 291 height 30
type input "******"
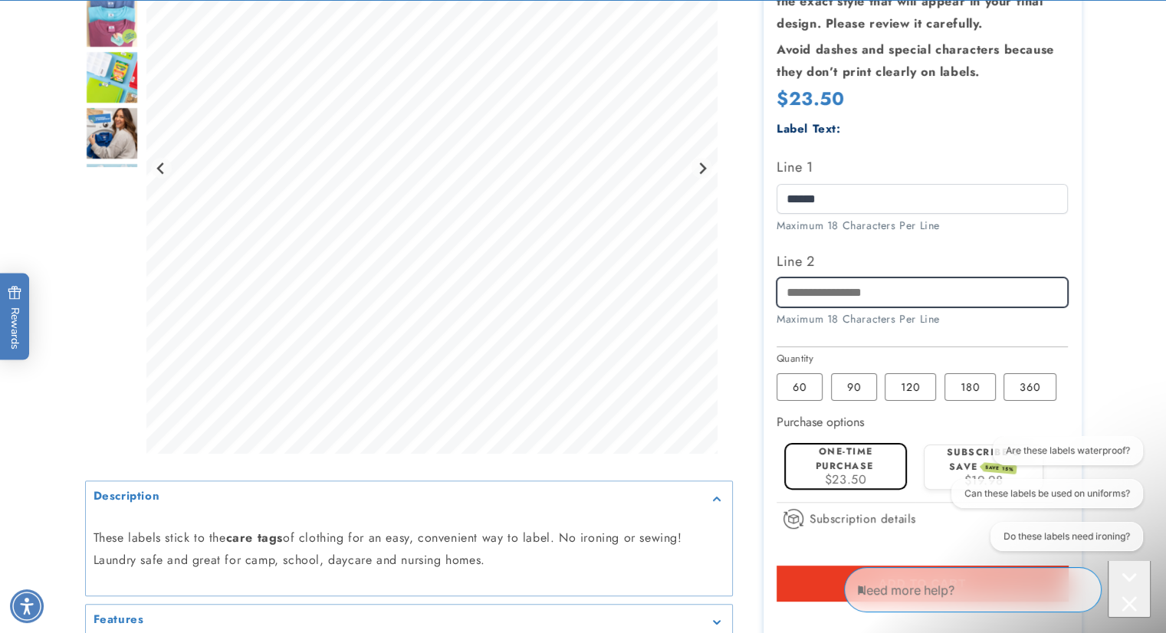
click at [901, 294] on input "Line 2" at bounding box center [922, 293] width 291 height 30
type input "**********"
click at [960, 318] on div "Maximum 18 Characters Per Line" at bounding box center [922, 319] width 291 height 16
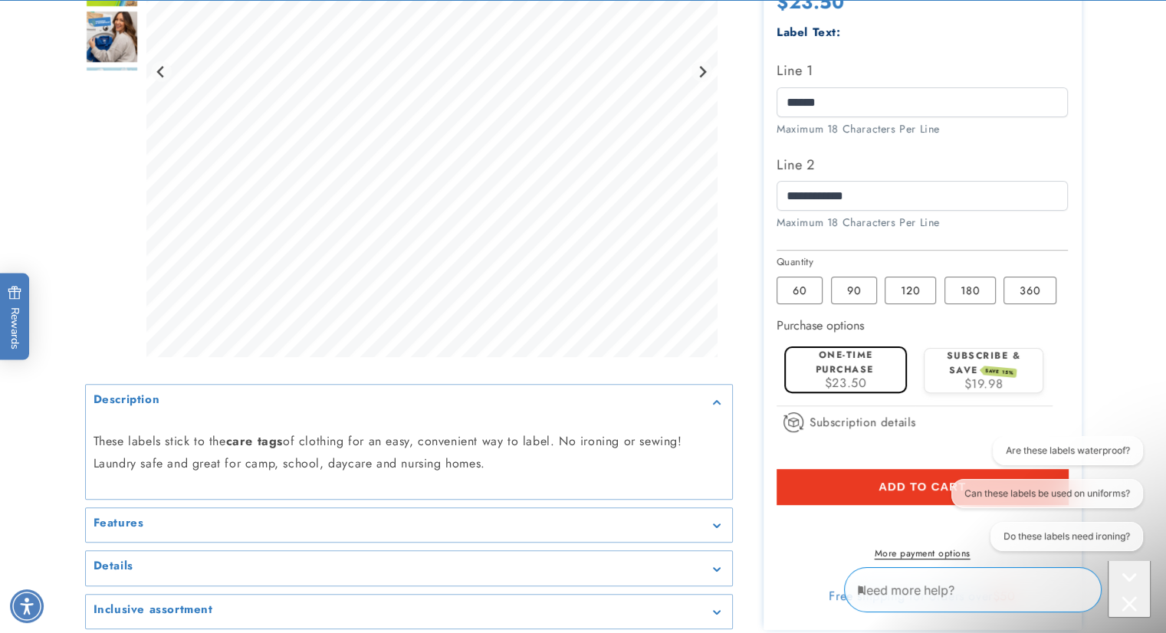
scroll to position [613, 0]
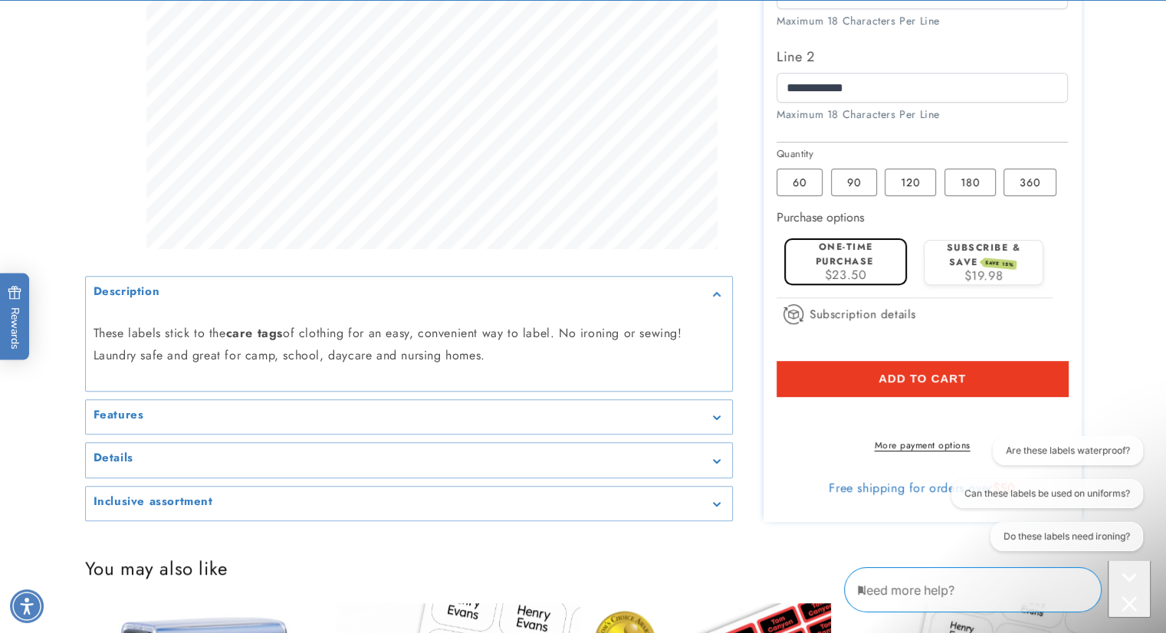
click at [589, 423] on div "Features" at bounding box center [409, 417] width 631 height 11
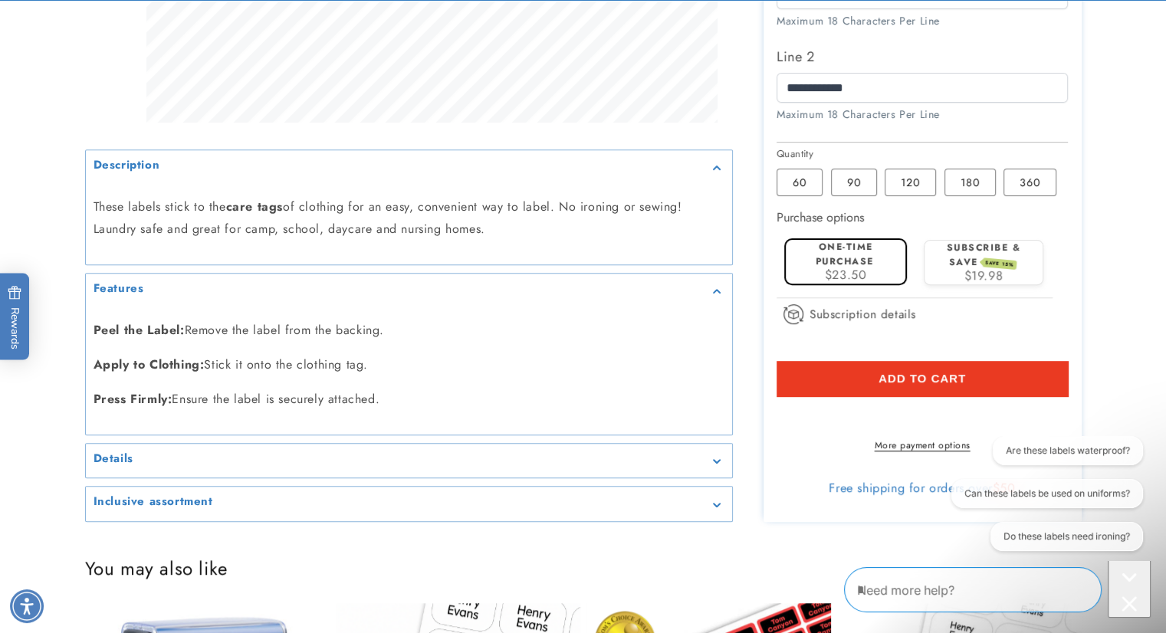
click at [590, 422] on div "Peel the Label: Remove the label from the backing. Apply to Clothing: Stick it …" at bounding box center [409, 364] width 646 height 115
click at [717, 294] on icon "Gallery Viewer" at bounding box center [717, 291] width 8 height 5
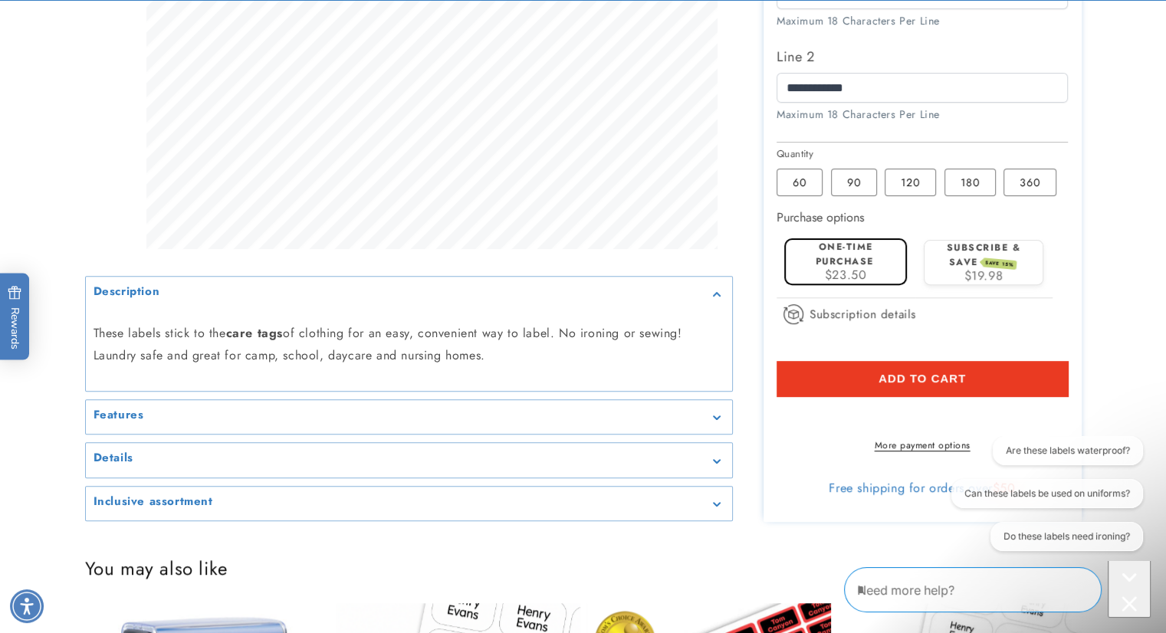
click at [330, 467] on div "Details" at bounding box center [409, 460] width 631 height 11
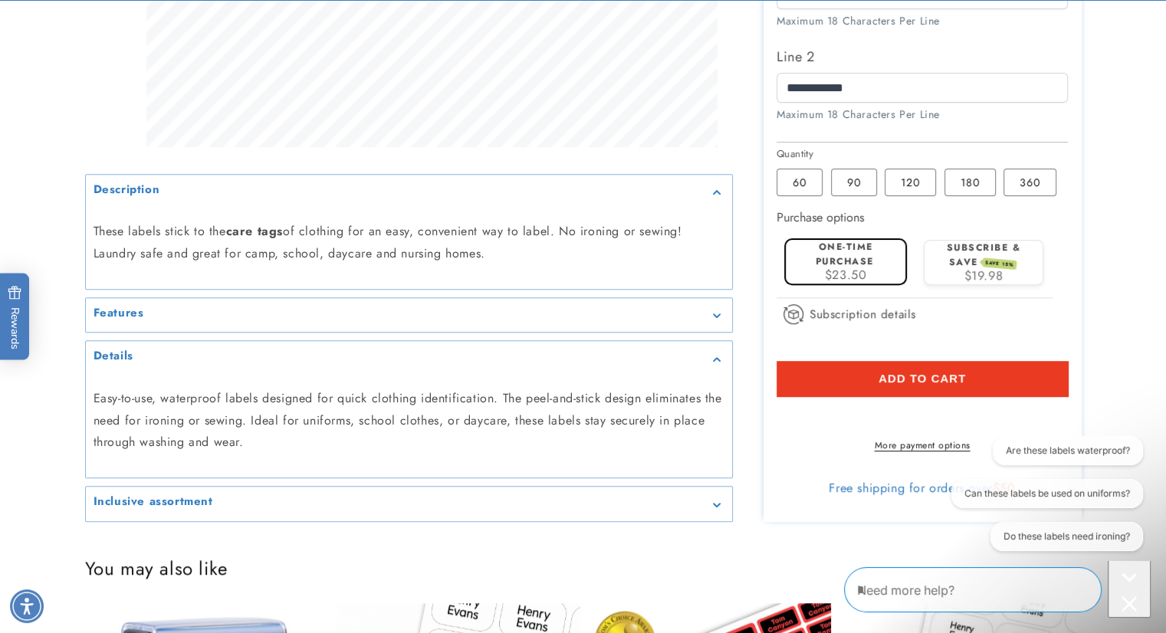
click at [714, 361] on icon "Gallery Viewer" at bounding box center [717, 358] width 8 height 5
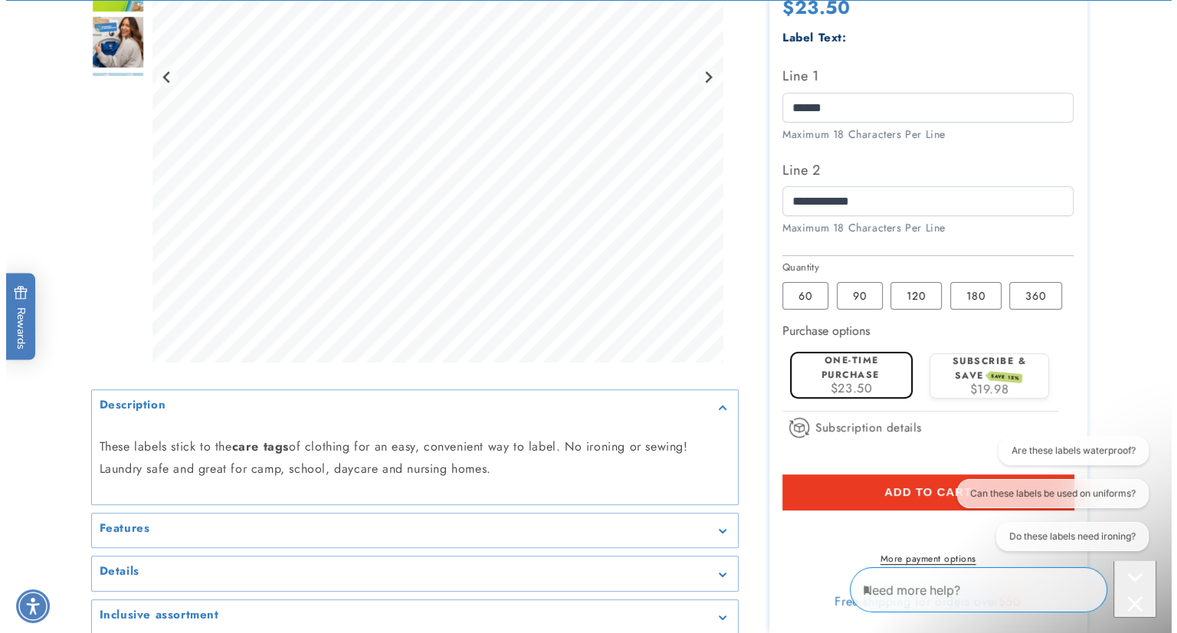
scroll to position [511, 0]
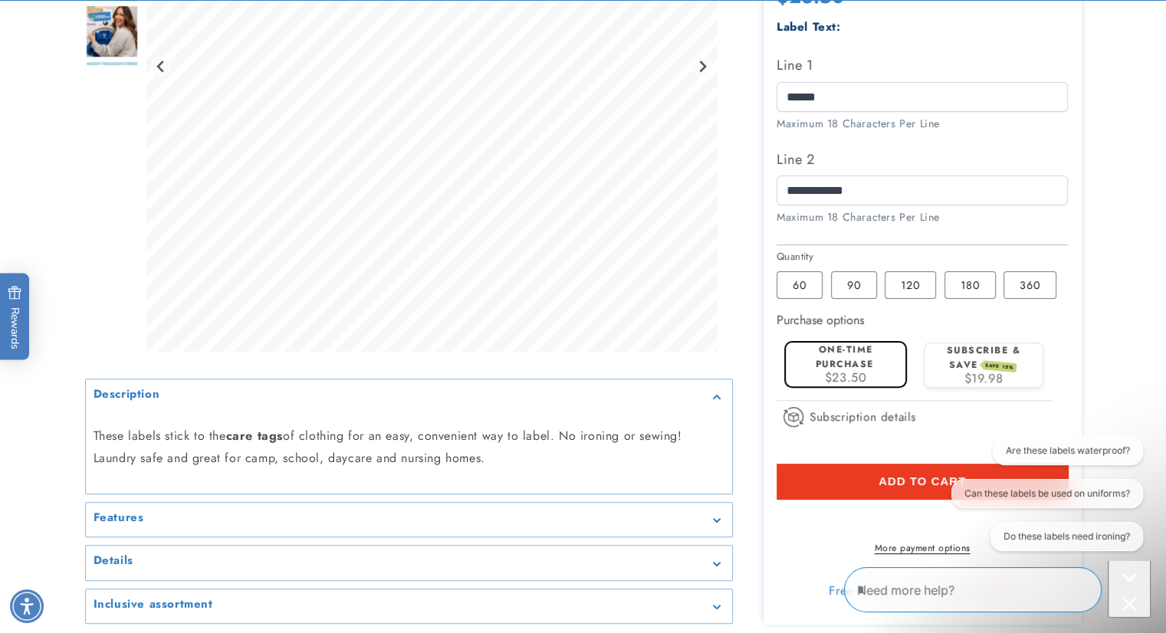
click at [968, 373] on span "$19.98" at bounding box center [983, 378] width 39 height 18
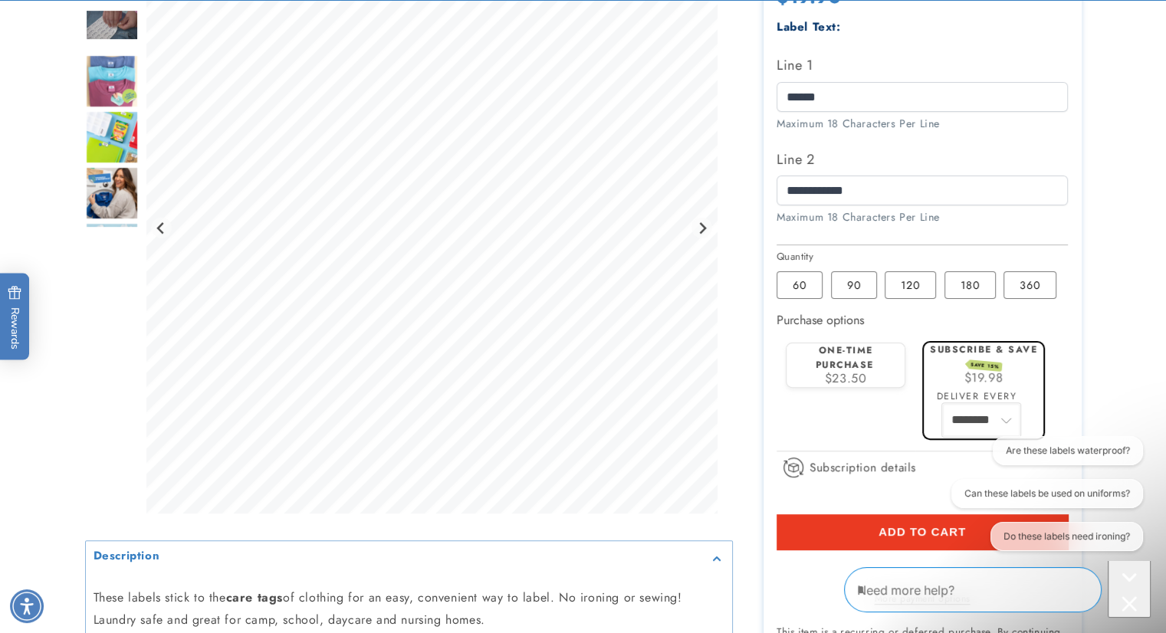
click at [995, 414] on select "******** ********" at bounding box center [981, 420] width 77 height 32
select select "**********"
click at [943, 404] on select "******** ********" at bounding box center [981, 420] width 77 height 32
click at [872, 369] on label "One-time purchase" at bounding box center [845, 357] width 58 height 28
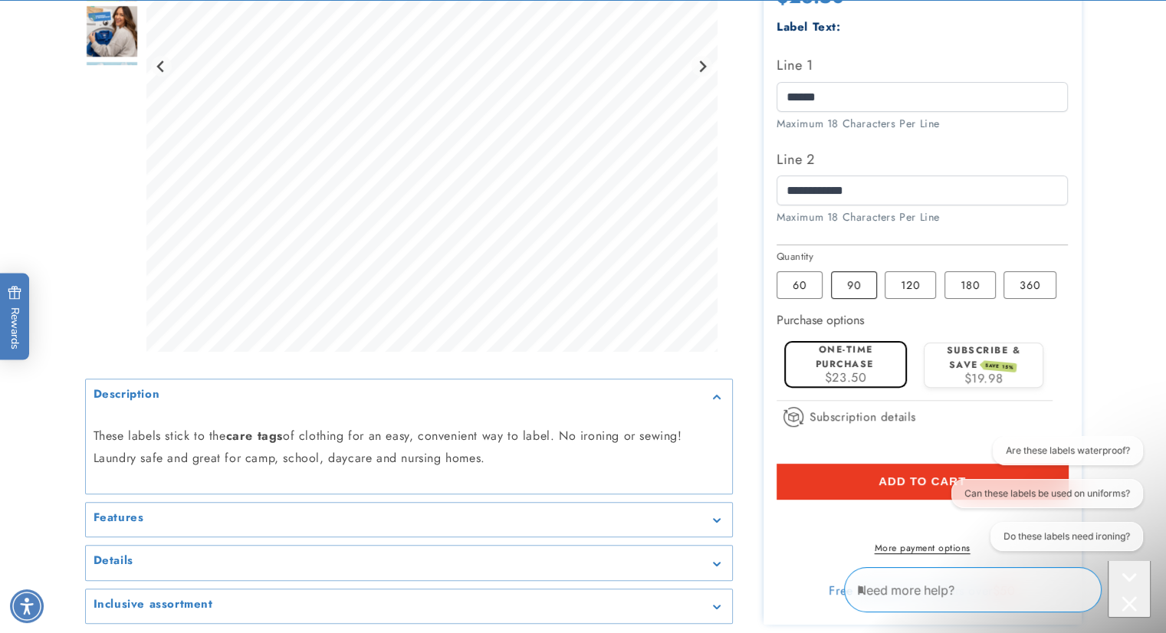
click at [859, 287] on label "90 Variant sold out or unavailable" at bounding box center [854, 285] width 46 height 28
click at [908, 291] on label "120 Variant sold out or unavailable" at bounding box center [910, 285] width 51 height 28
click at [847, 291] on label "90 Variant sold out or unavailable" at bounding box center [854, 285] width 46 height 28
click at [927, 280] on label "120 Variant sold out or unavailable" at bounding box center [910, 285] width 51 height 28
click at [984, 286] on label "180 Variant sold out or unavailable" at bounding box center [969, 285] width 51 height 28
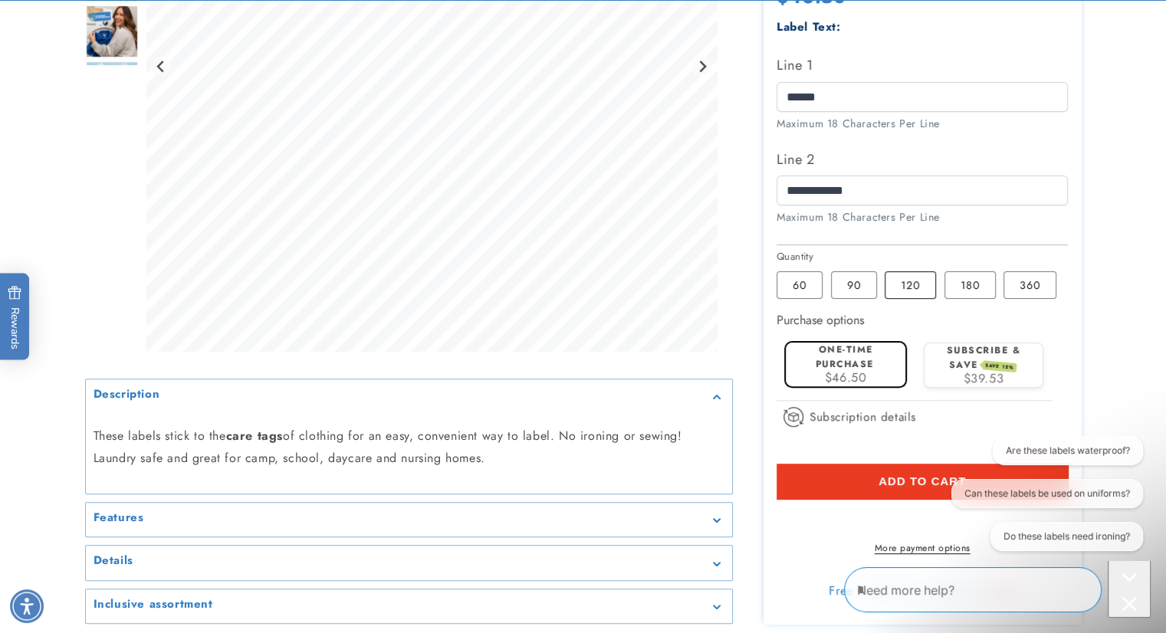
click at [913, 286] on label "120 Variant sold out or unavailable" at bounding box center [910, 285] width 51 height 28
click at [975, 288] on label "180 Variant sold out or unavailable" at bounding box center [969, 285] width 51 height 28
click at [1123, 596] on icon "Close conversation starters" at bounding box center [1129, 603] width 15 height 15
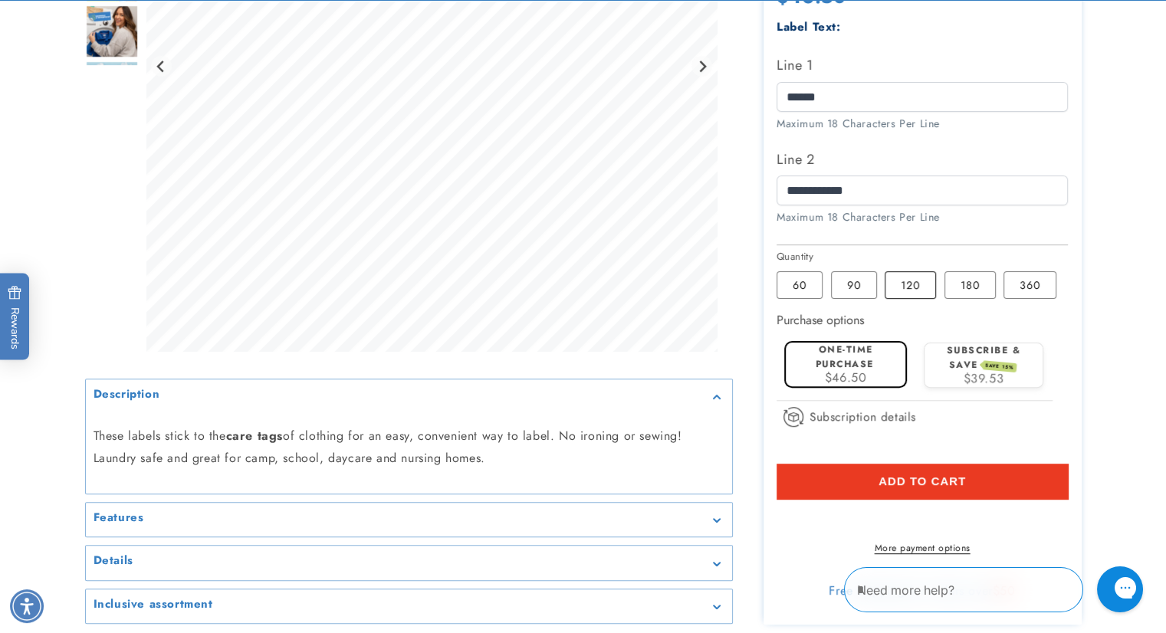
click at [895, 278] on label "120 Variant sold out or unavailable" at bounding box center [910, 285] width 51 height 28
drag, startPoint x: 779, startPoint y: 317, endPoint x: 879, endPoint y: 325, distance: 99.9
click at [879, 325] on div "Purchase options" at bounding box center [922, 320] width 291 height 21
click at [873, 323] on div "Purchase options" at bounding box center [922, 320] width 291 height 21
click at [951, 287] on label "180 Variant sold out or unavailable" at bounding box center [969, 285] width 51 height 28
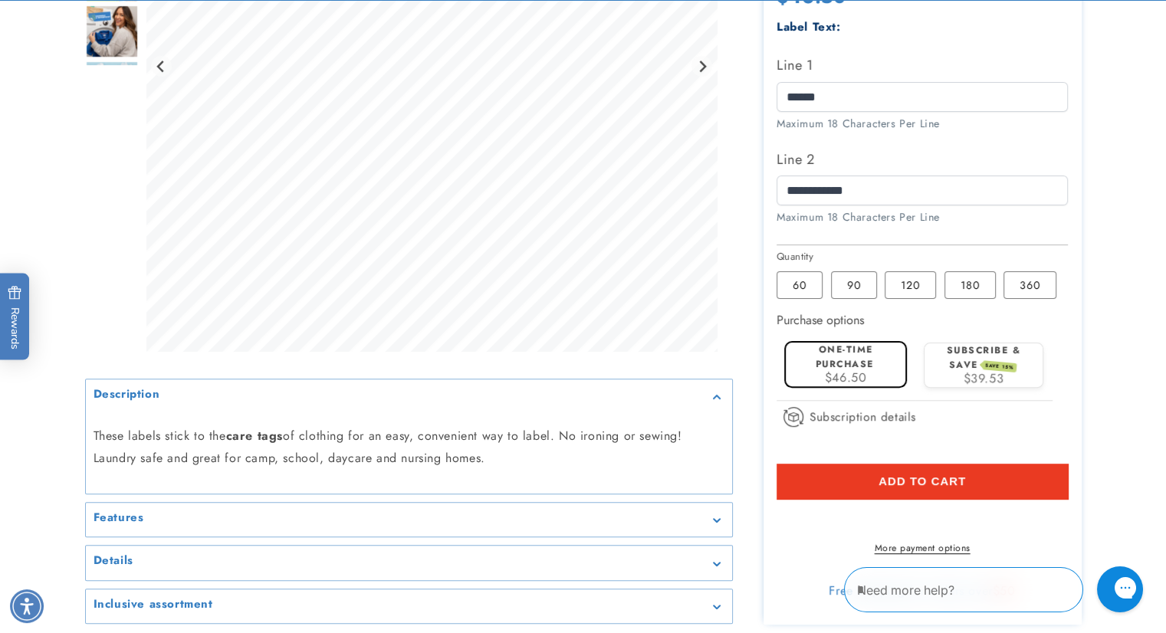
click at [929, 491] on button "Add to cart" at bounding box center [922, 481] width 291 height 35
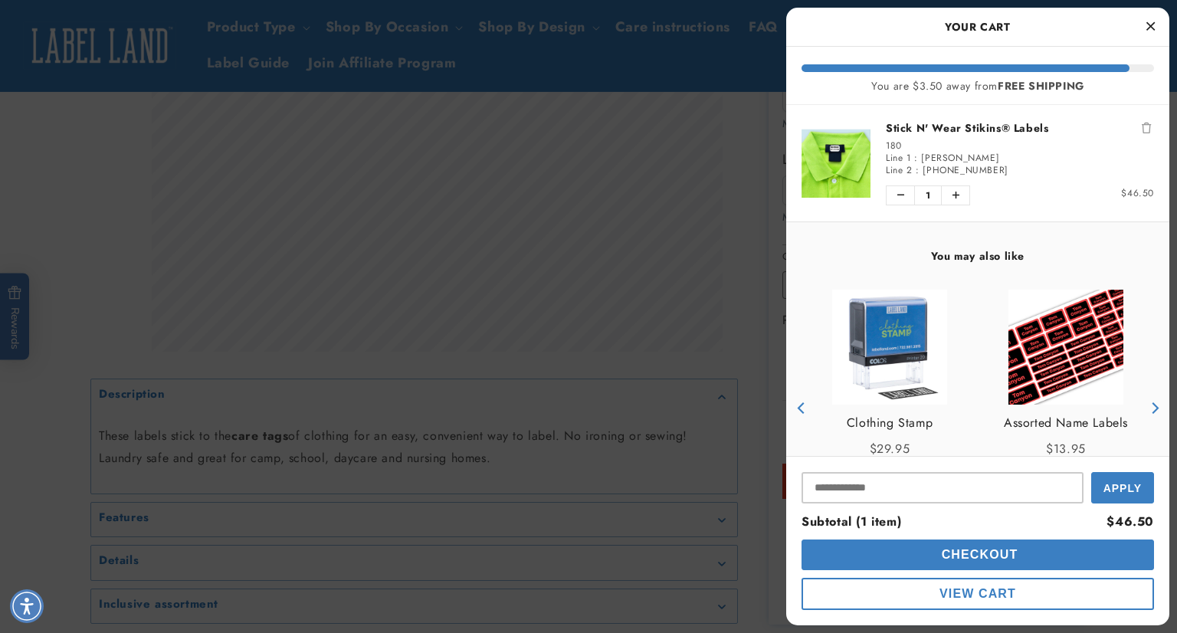
click at [980, 553] on span "Checkout" at bounding box center [978, 554] width 80 height 13
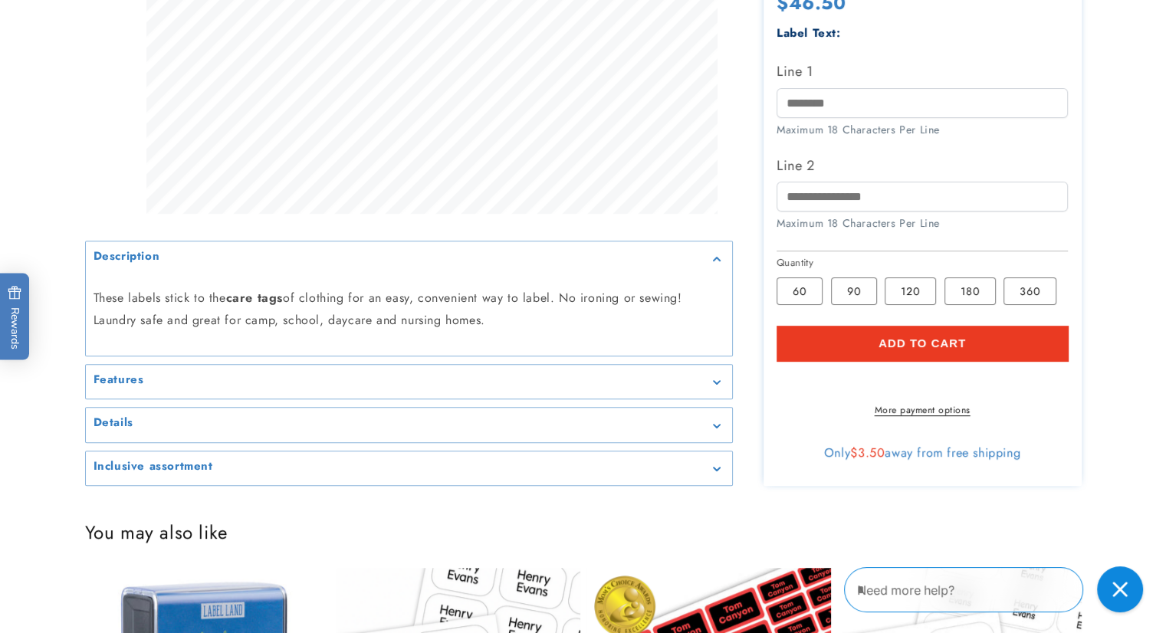
scroll to position [511, 0]
click at [1022, 278] on label "360 Variant sold out or unavailable" at bounding box center [1029, 292] width 53 height 28
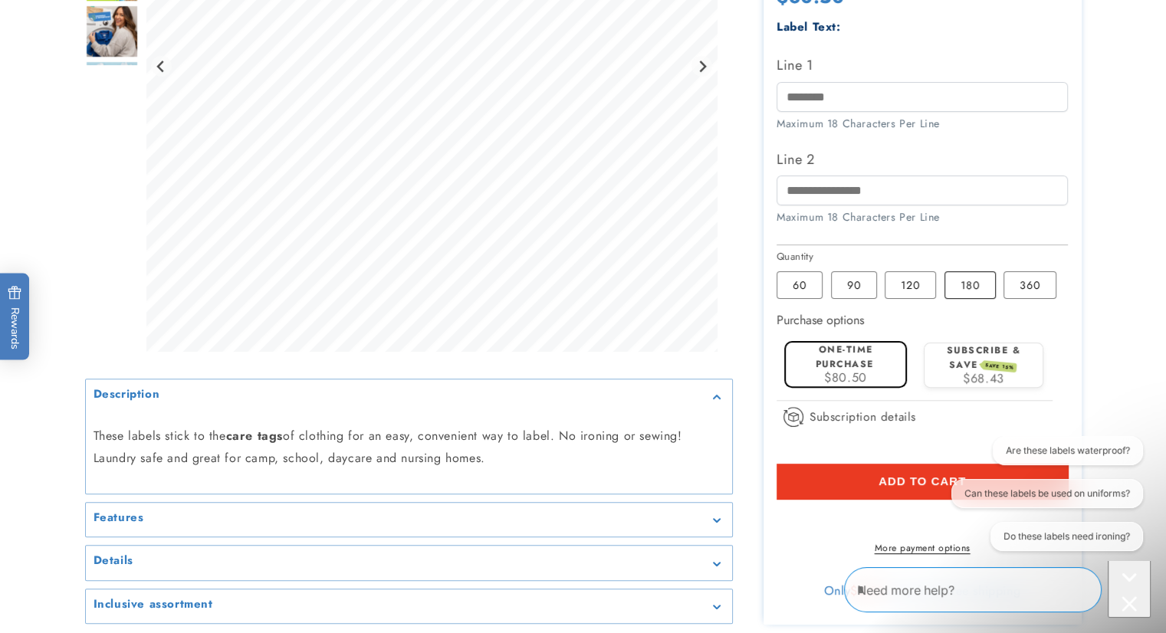
click at [954, 293] on label "180 Variant sold out or unavailable" at bounding box center [969, 285] width 51 height 28
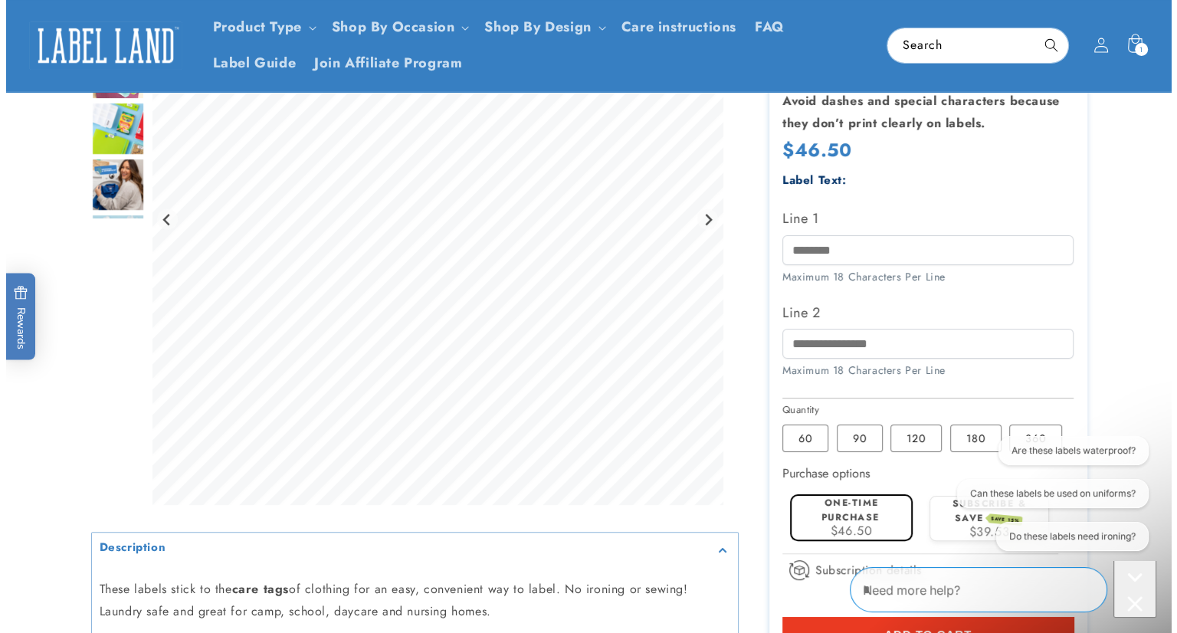
scroll to position [51, 0]
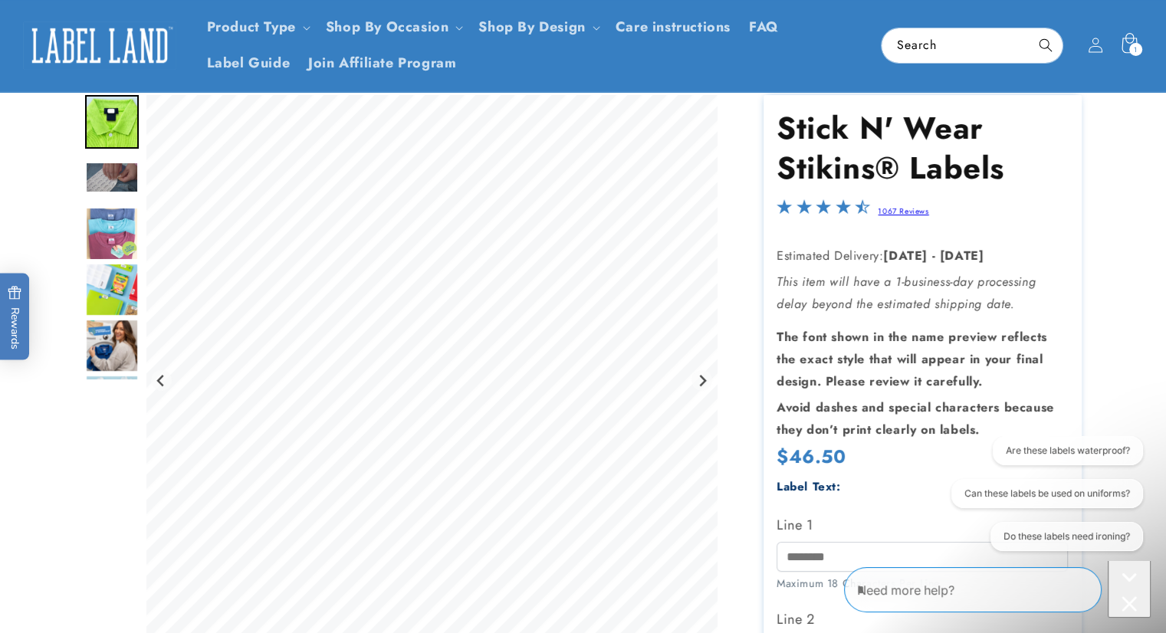
click at [1129, 51] on div "1 1 item" at bounding box center [1135, 49] width 13 height 13
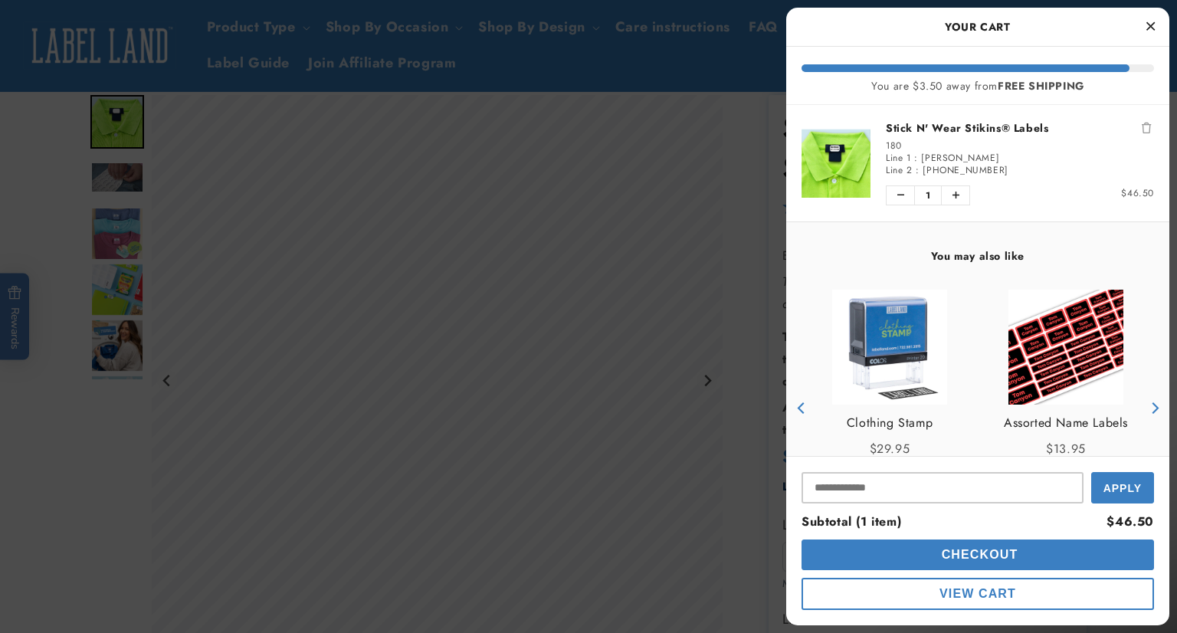
click at [1015, 553] on span "Checkout" at bounding box center [978, 554] width 80 height 13
